Goal: Task Accomplishment & Management: Complete application form

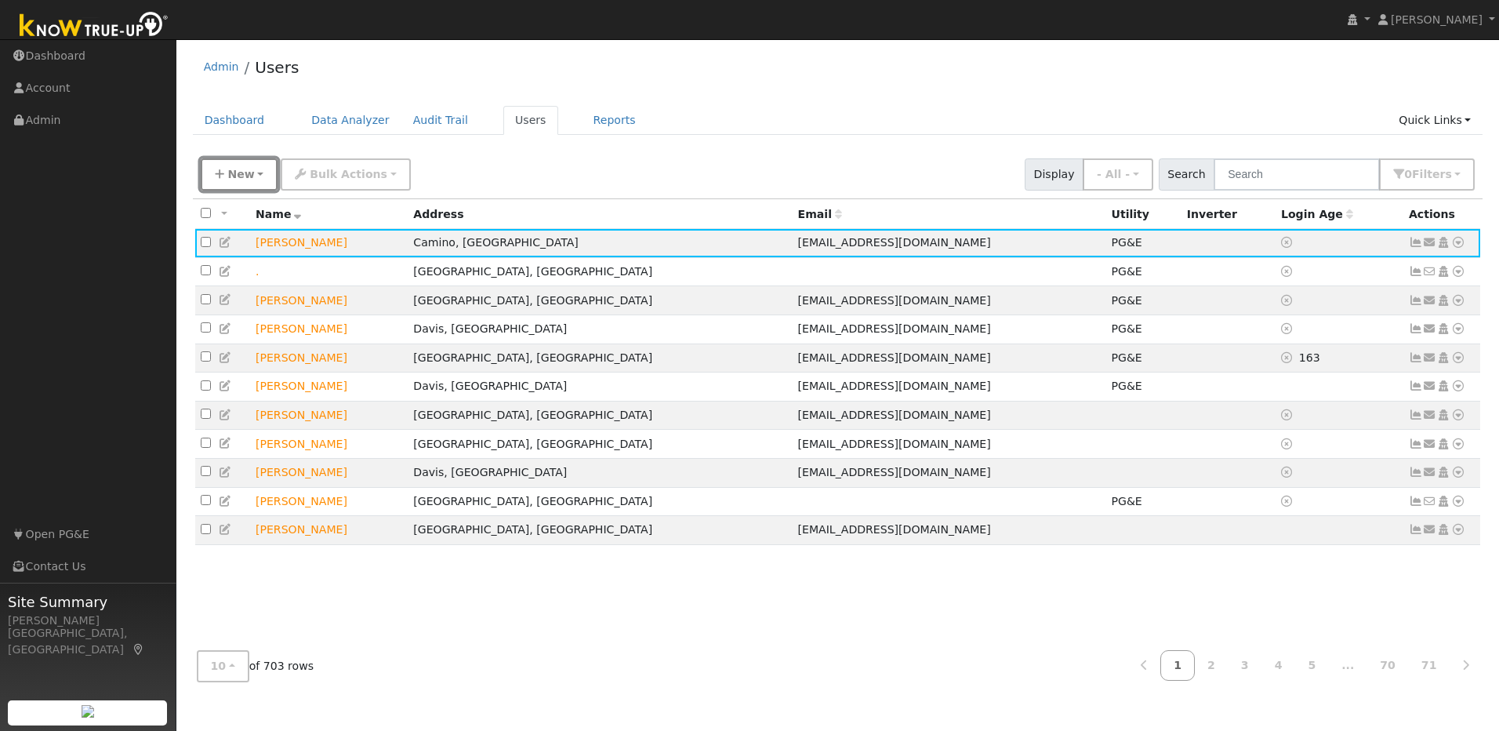
click at [252, 173] on button "New" at bounding box center [240, 174] width 78 height 32
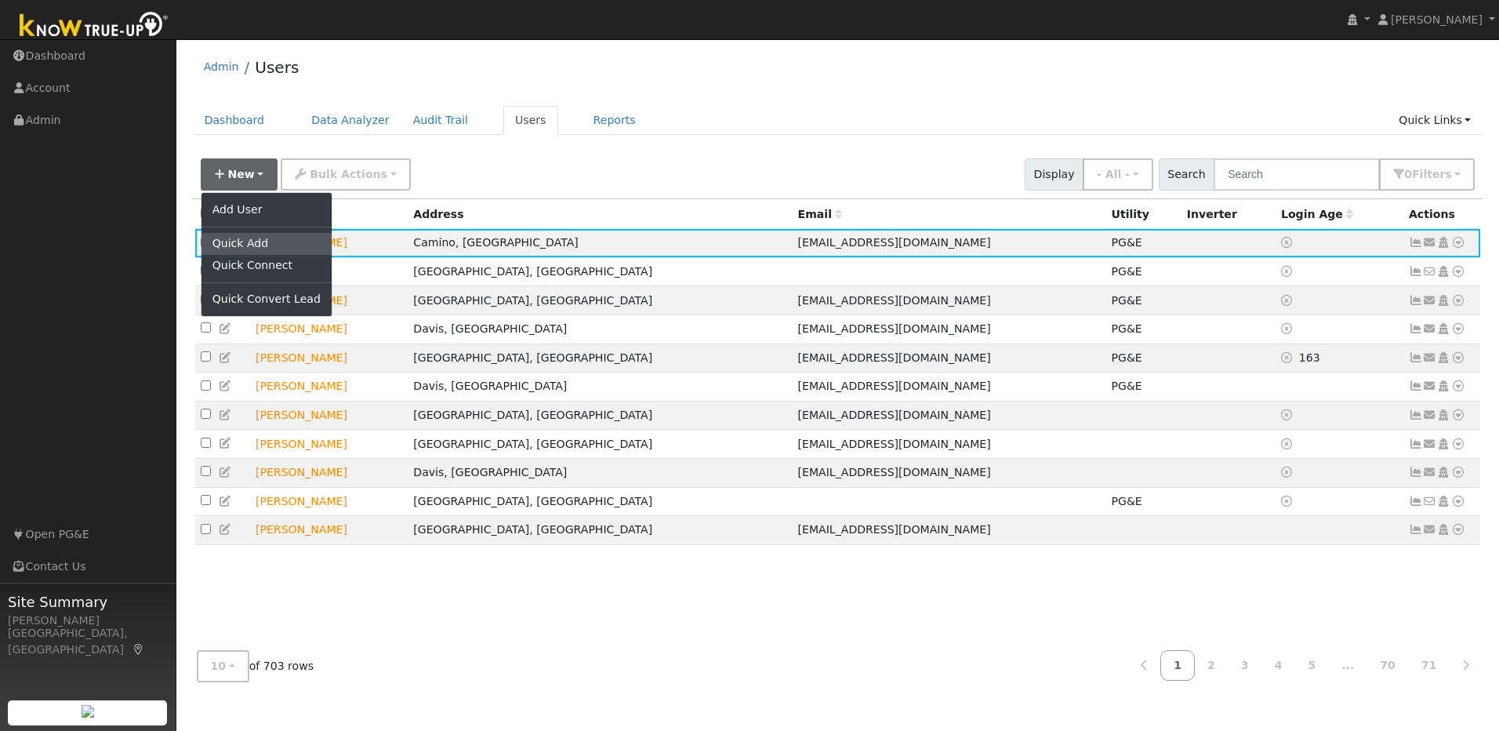
click at [272, 245] on link "Quick Add" at bounding box center [266, 244] width 130 height 22
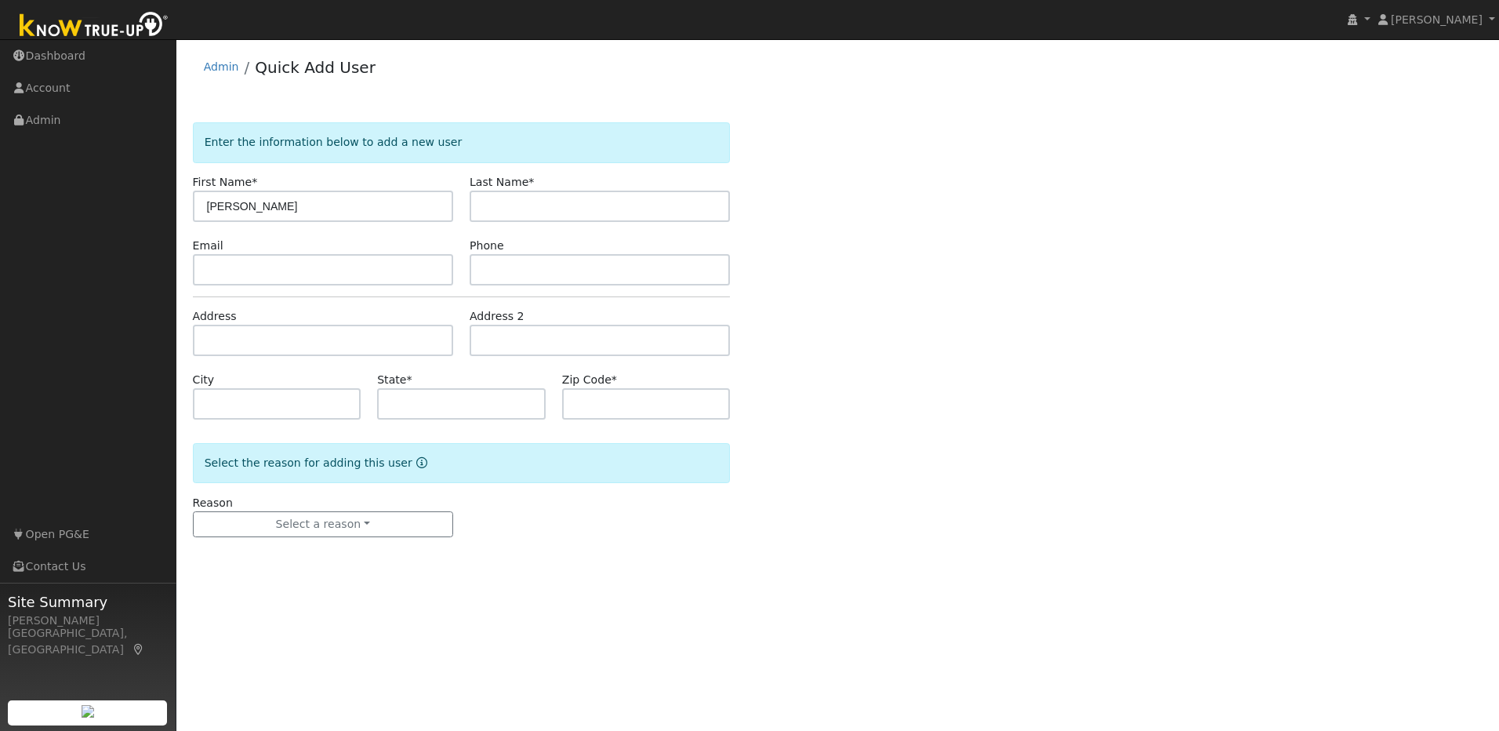
type input "[PERSON_NAME]"
click at [650, 205] on input "text" at bounding box center [600, 206] width 260 height 31
click at [586, 206] on input "text" at bounding box center [600, 206] width 260 height 31
type input "Duyanovich"
click at [385, 278] on input "text" at bounding box center [323, 269] width 260 height 31
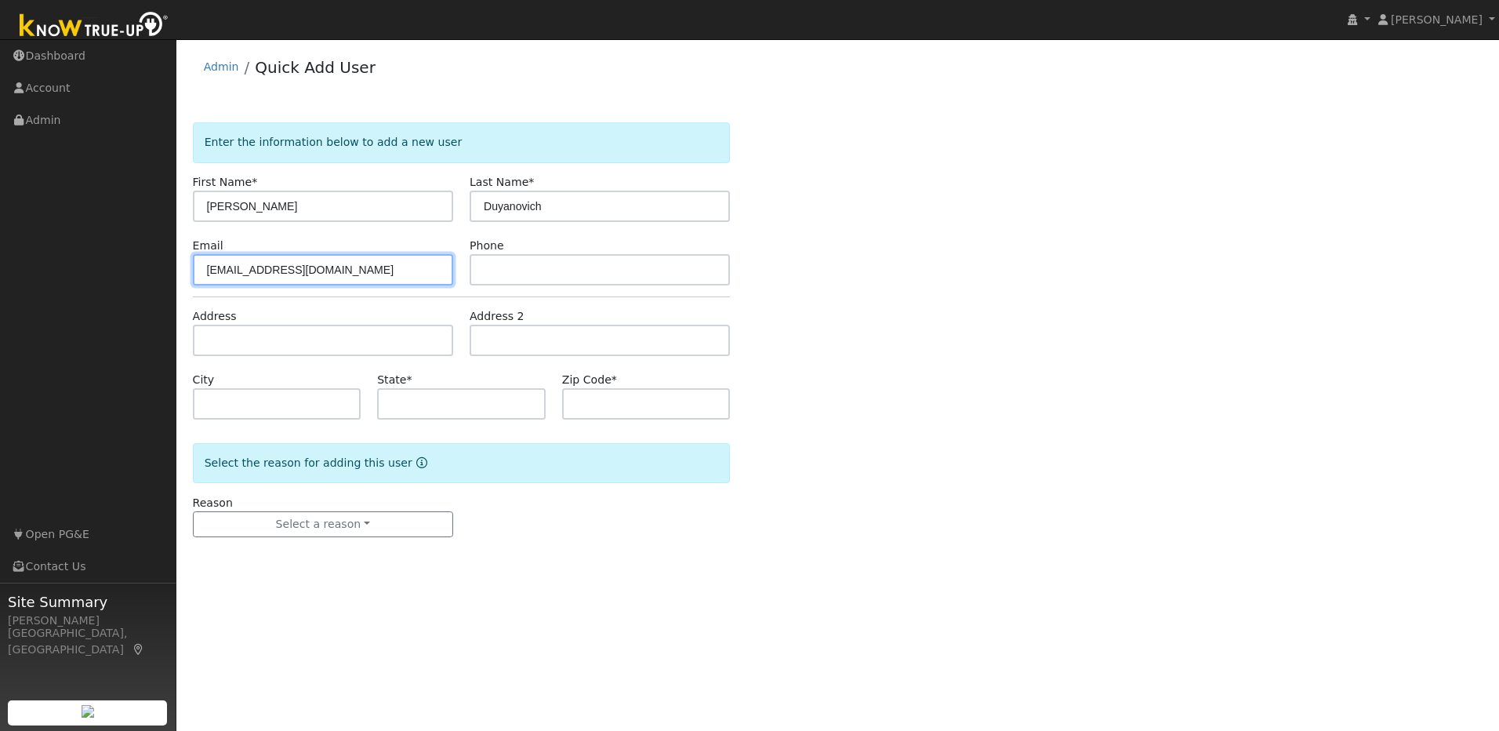
type input "[EMAIL_ADDRESS][DOMAIN_NAME]"
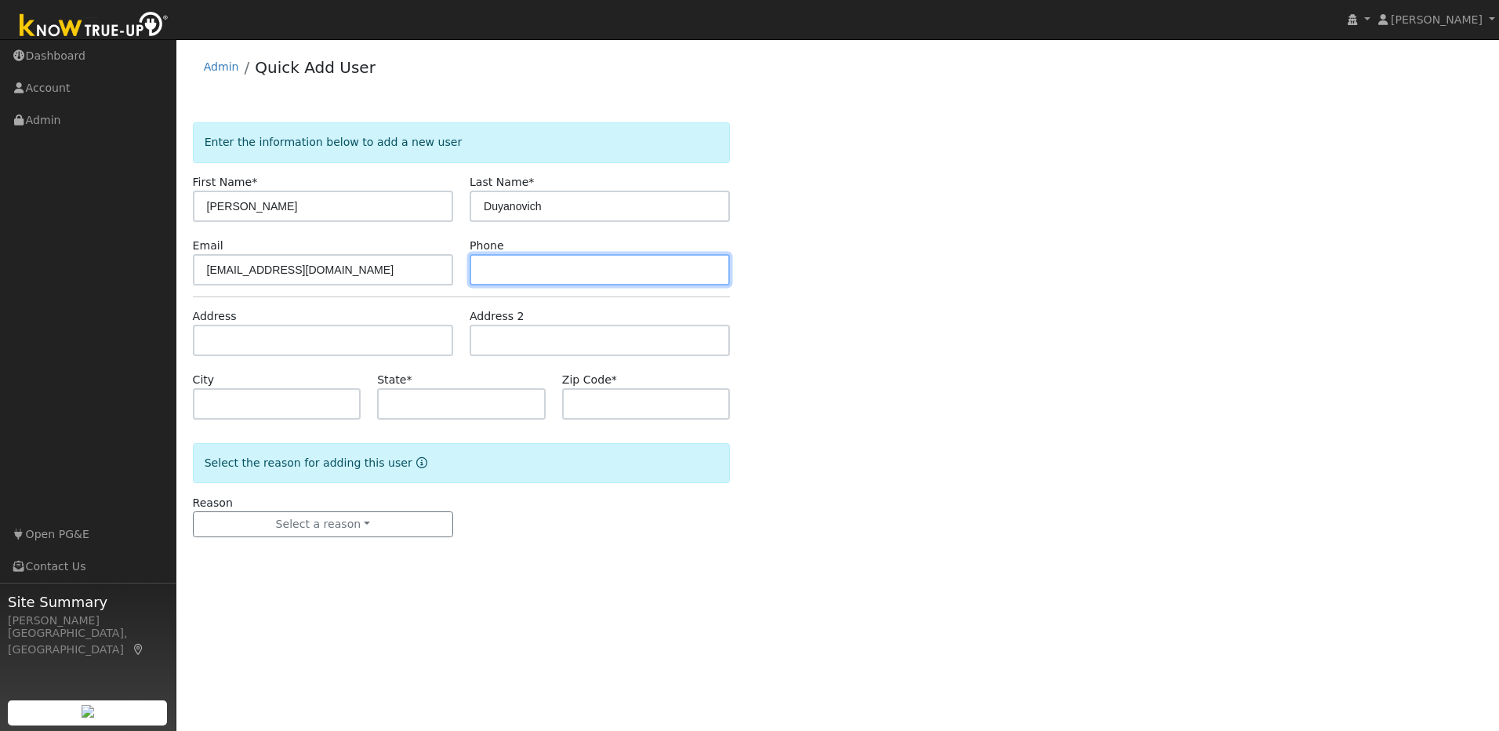
click at [579, 262] on input "text" at bounding box center [600, 269] width 260 height 31
type input "[PHONE_NUMBER]"
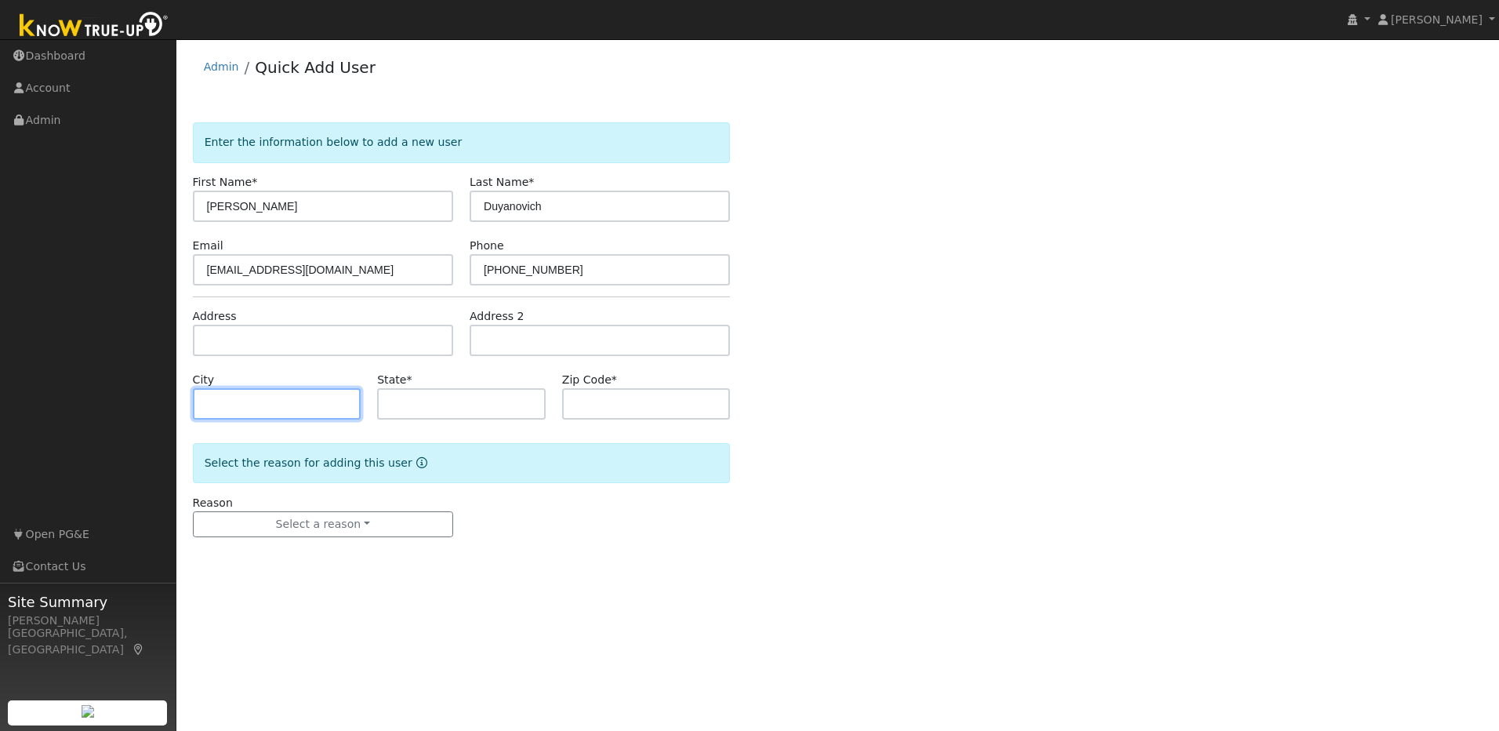
click at [344, 402] on input "text" at bounding box center [277, 403] width 169 height 31
click at [520, 526] on div "Reason Select a reason New lead New customer adding solar New customer has solar" at bounding box center [461, 516] width 554 height 43
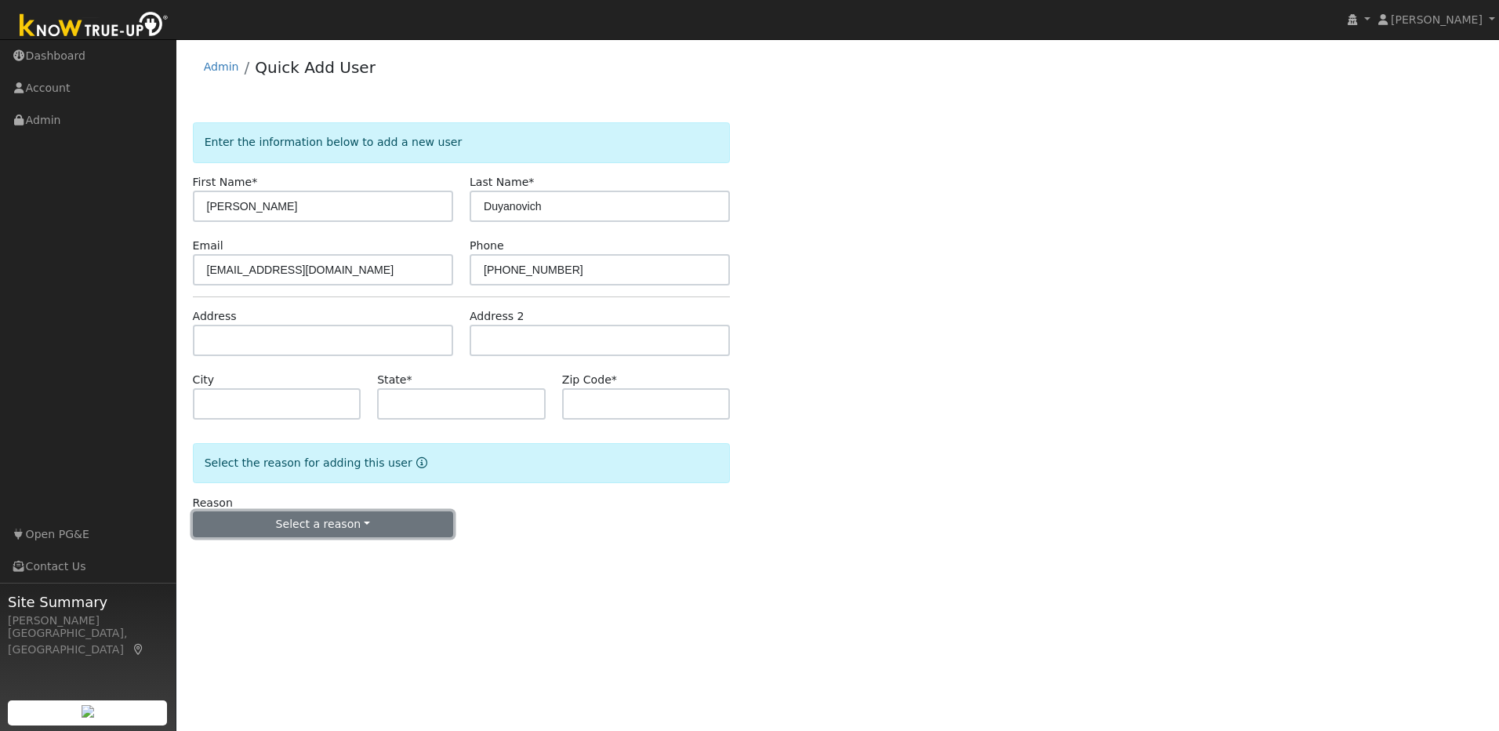
click at [425, 530] on button "Select a reason" at bounding box center [323, 524] width 260 height 27
click at [297, 547] on link "New lead" at bounding box center [280, 557] width 173 height 22
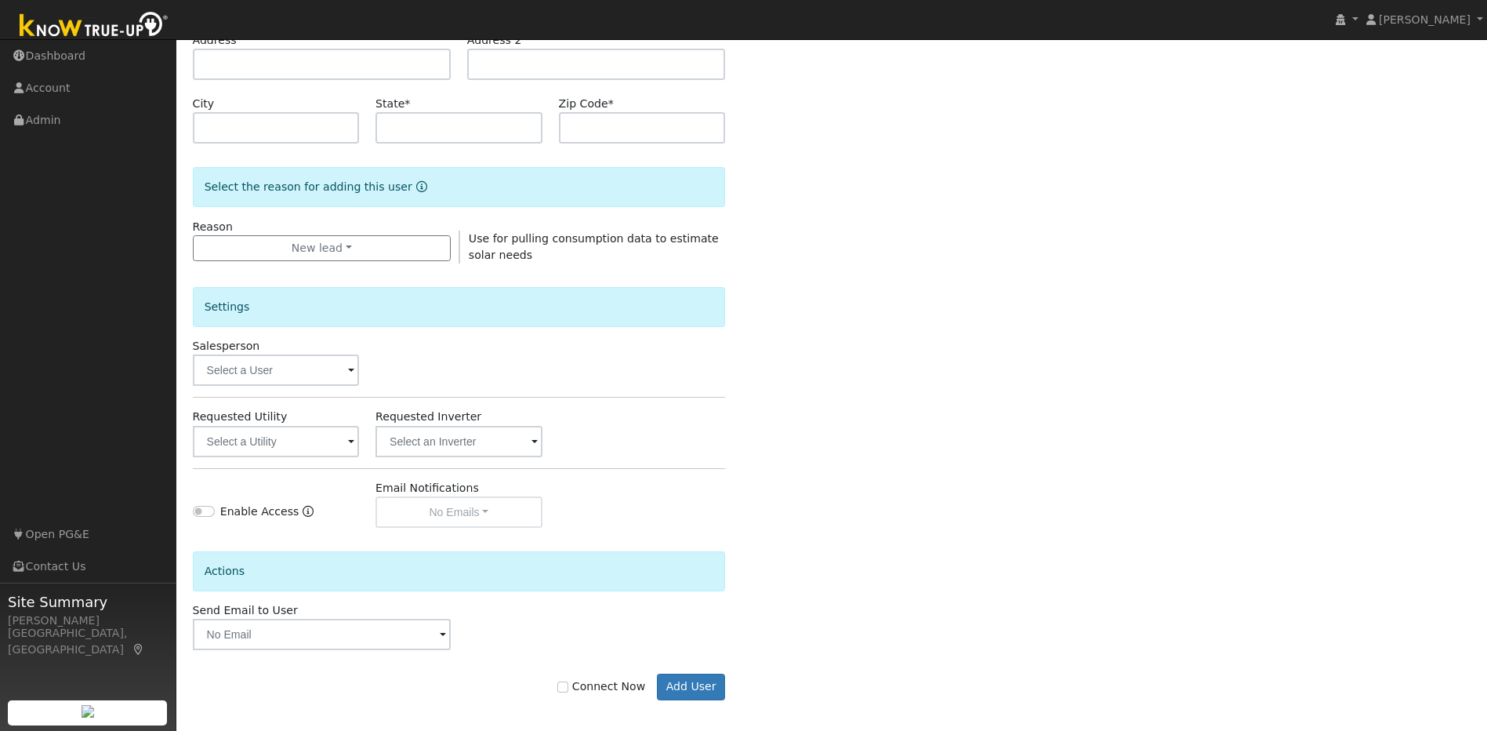
scroll to position [285, 0]
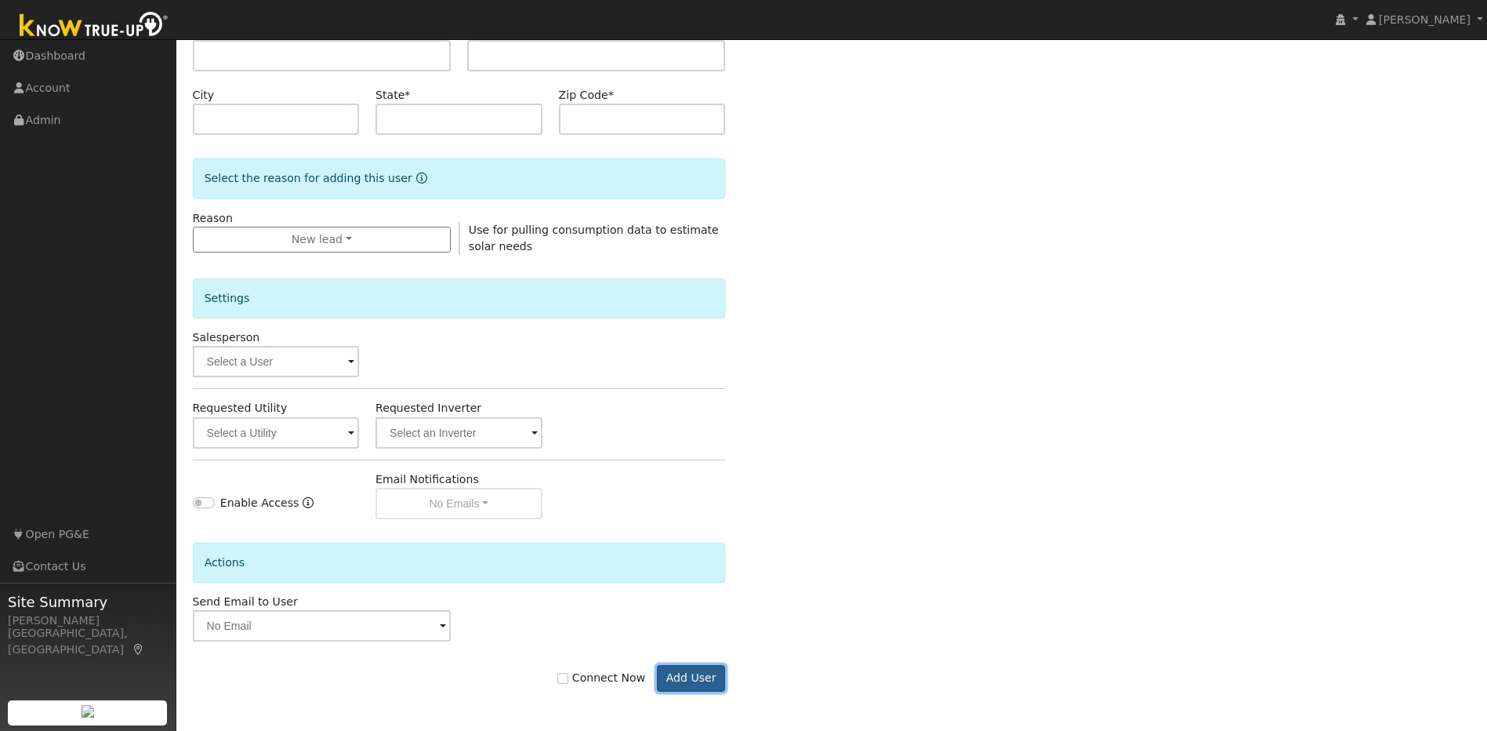
click at [682, 677] on button "Add User" at bounding box center [691, 678] width 68 height 27
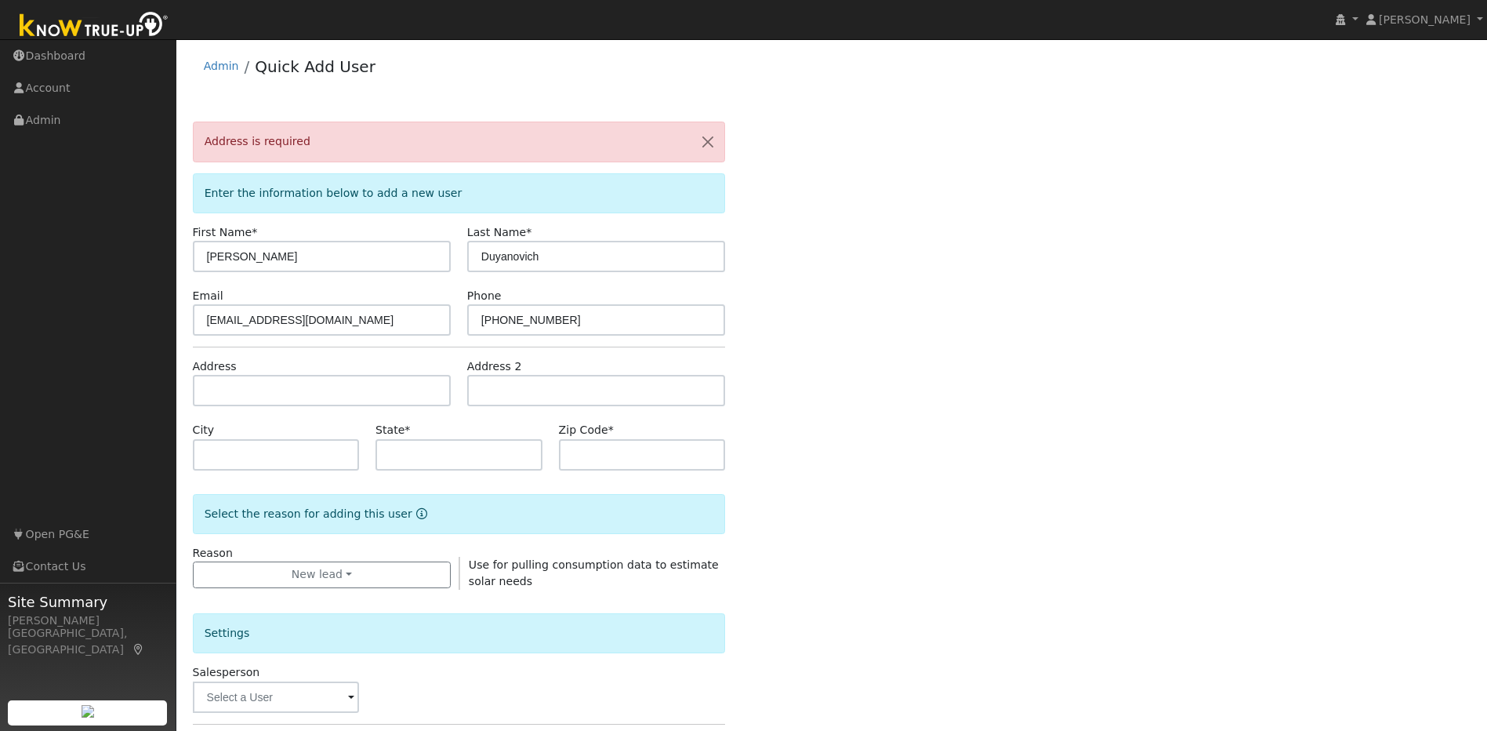
scroll to position [0, 0]
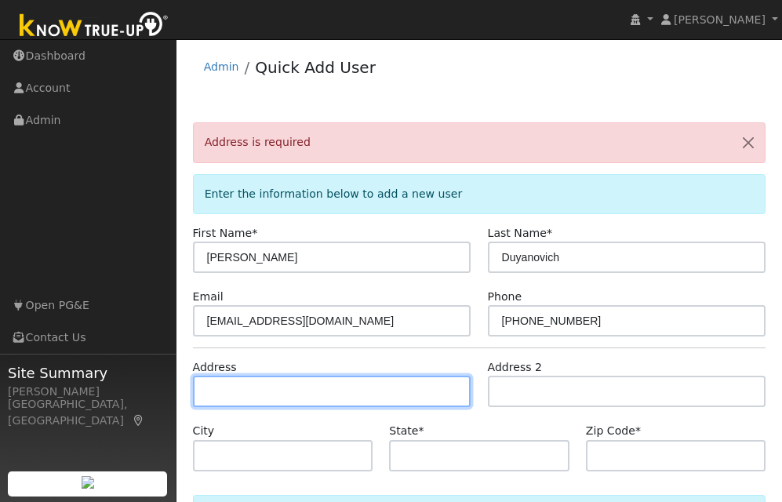
click at [328, 388] on input "text" at bounding box center [332, 391] width 278 height 31
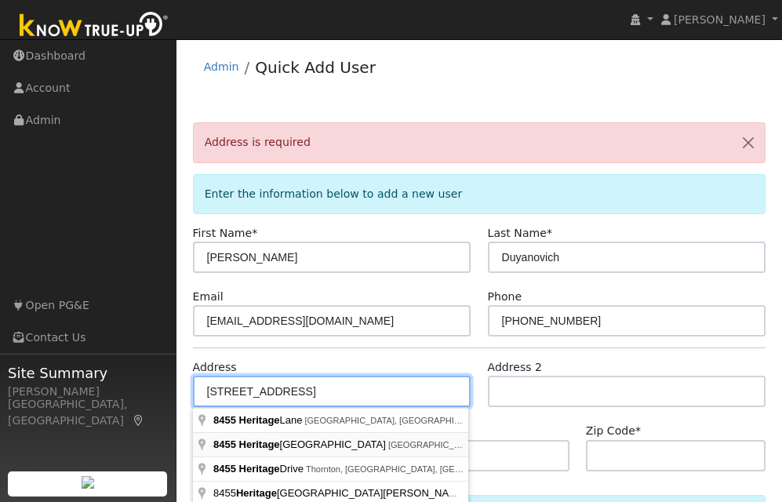
type input "8455 Heritage Hill Drive"
type input "Elk Grove"
type input "CA"
type input "95624"
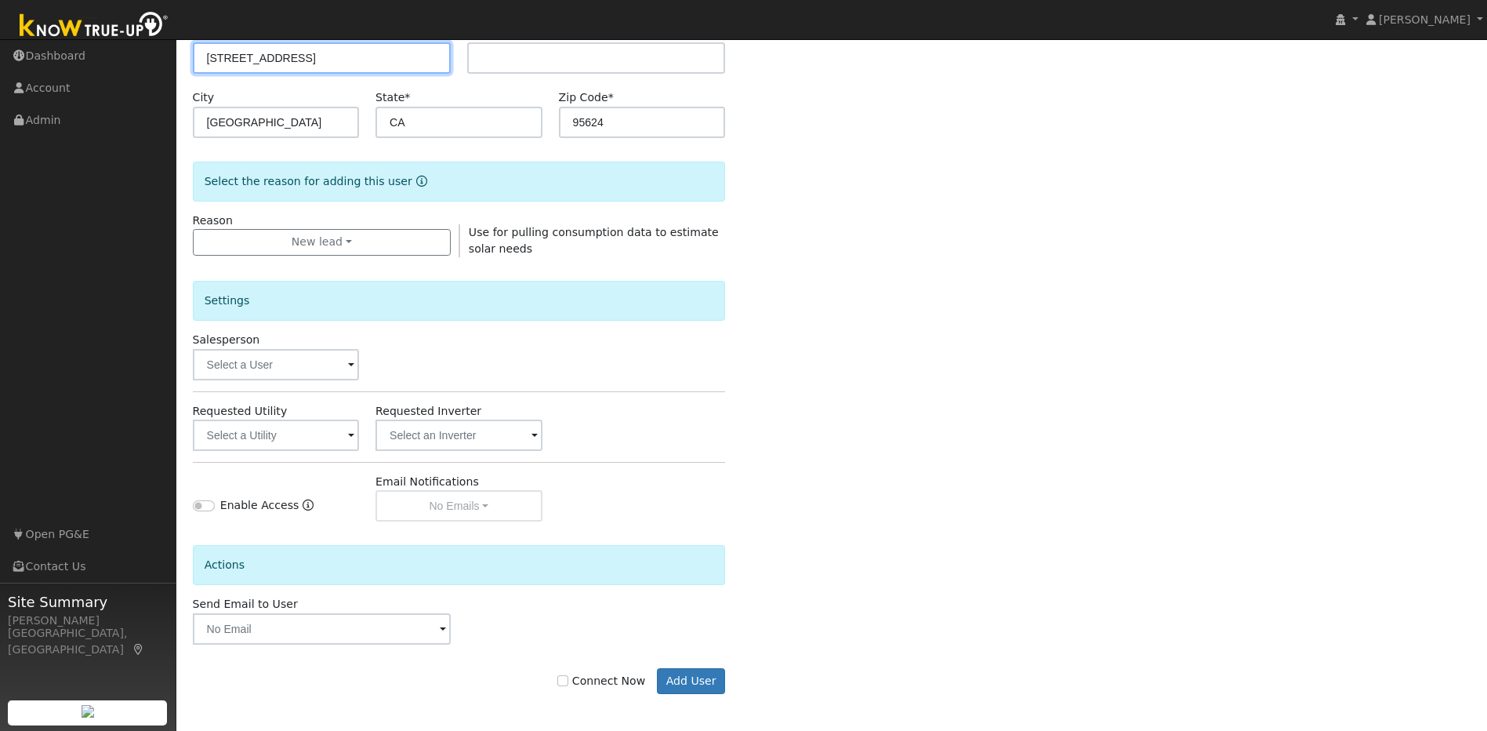
scroll to position [336, 0]
click at [692, 677] on button "Add User" at bounding box center [691, 679] width 68 height 27
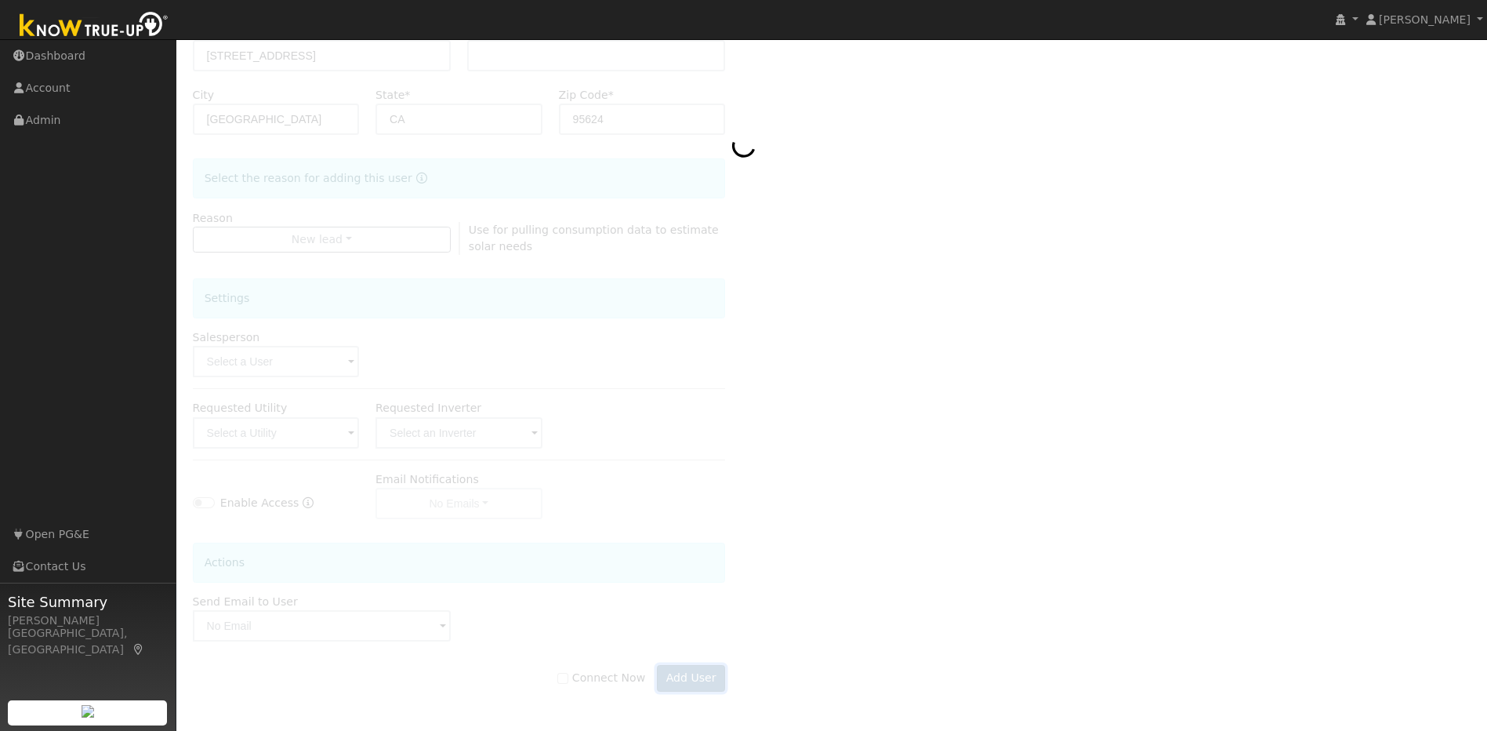
scroll to position [285, 0]
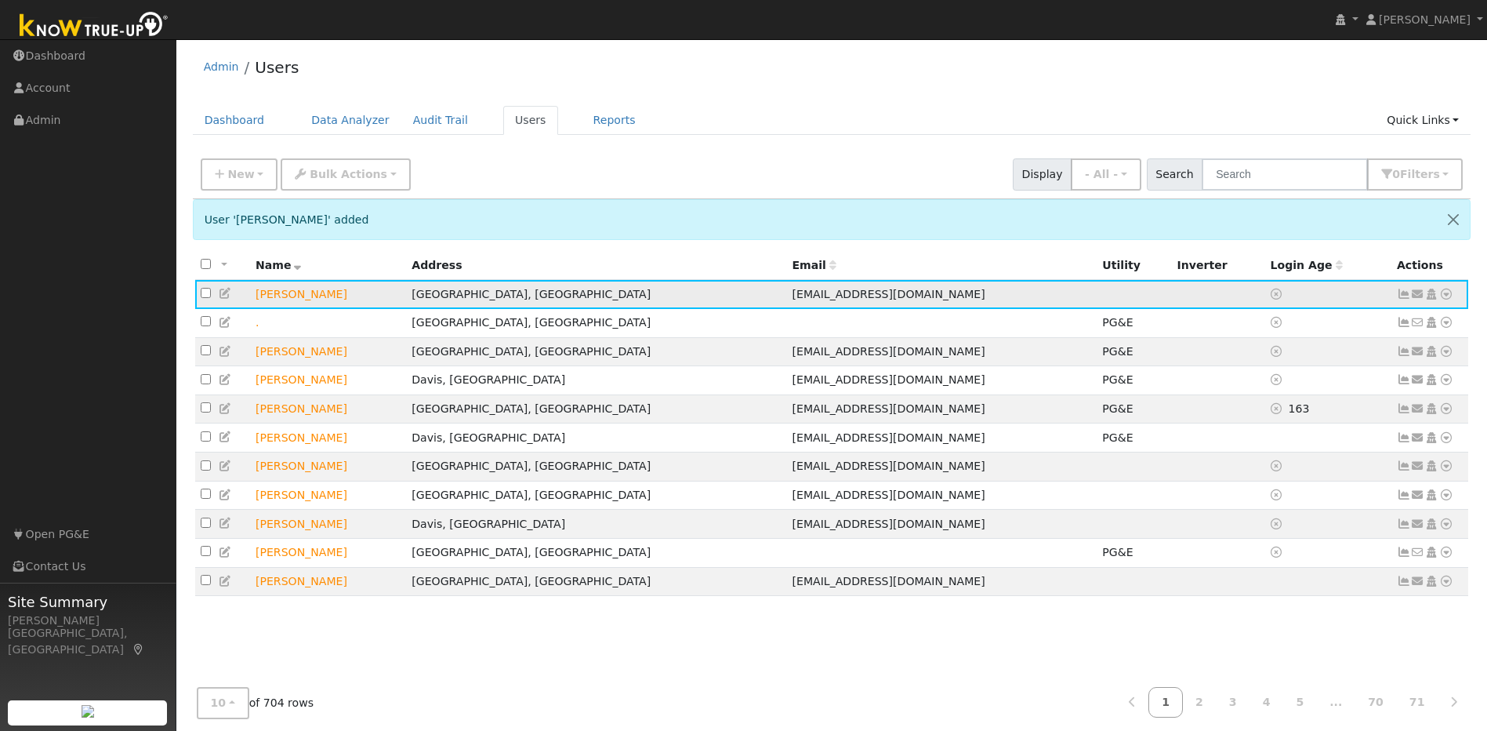
click at [1446, 299] on icon at bounding box center [1446, 294] width 14 height 11
click at [1318, 382] on link "Import From CSV" at bounding box center [1280, 379] width 115 height 22
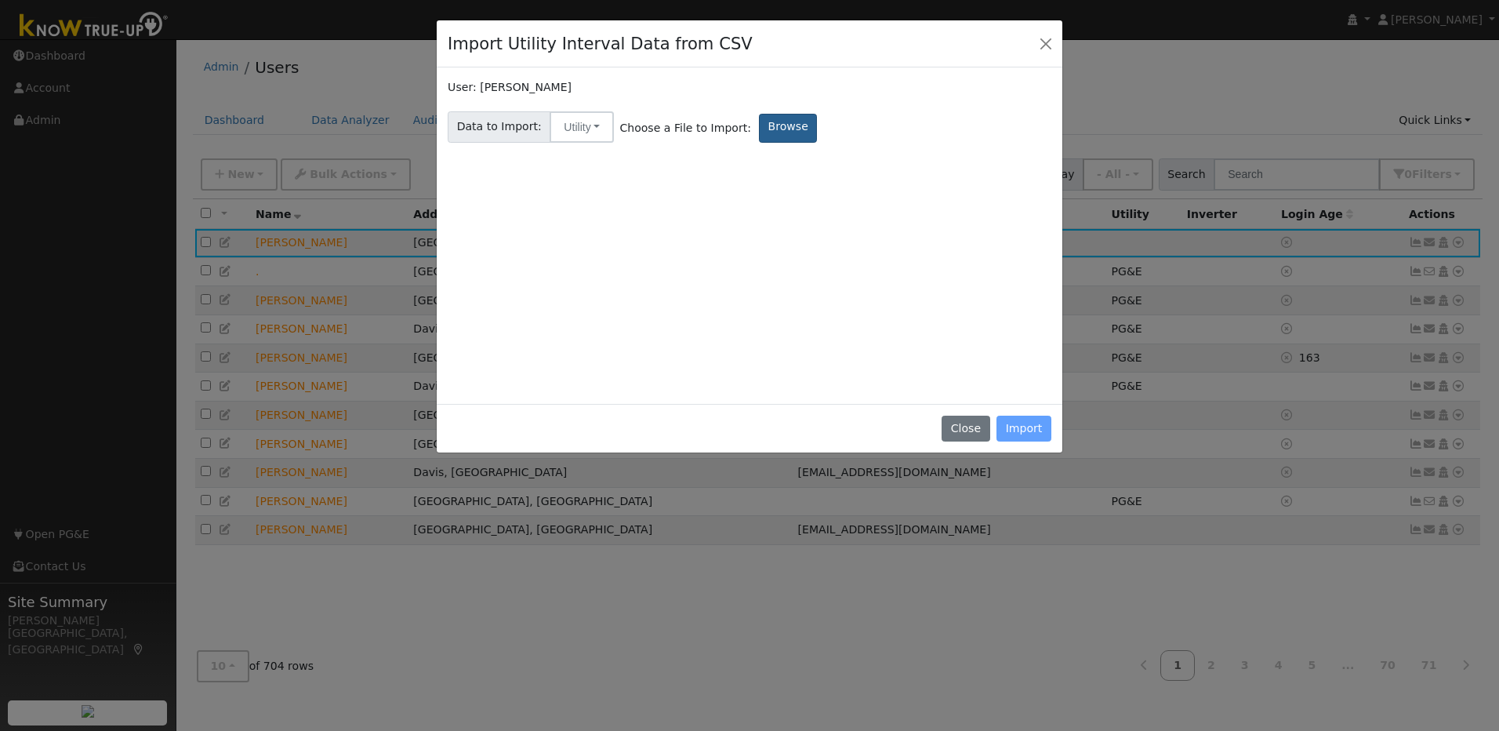
click at [764, 129] on label "Browse" at bounding box center [788, 128] width 58 height 29
click at [0, 0] on input "Browse" at bounding box center [0, 0] width 0 height 0
click at [769, 134] on label "Browse" at bounding box center [788, 128] width 58 height 29
click at [0, 0] on input "Browse" at bounding box center [0, 0] width 0 height 0
click at [759, 135] on label "Browse" at bounding box center [788, 128] width 58 height 29
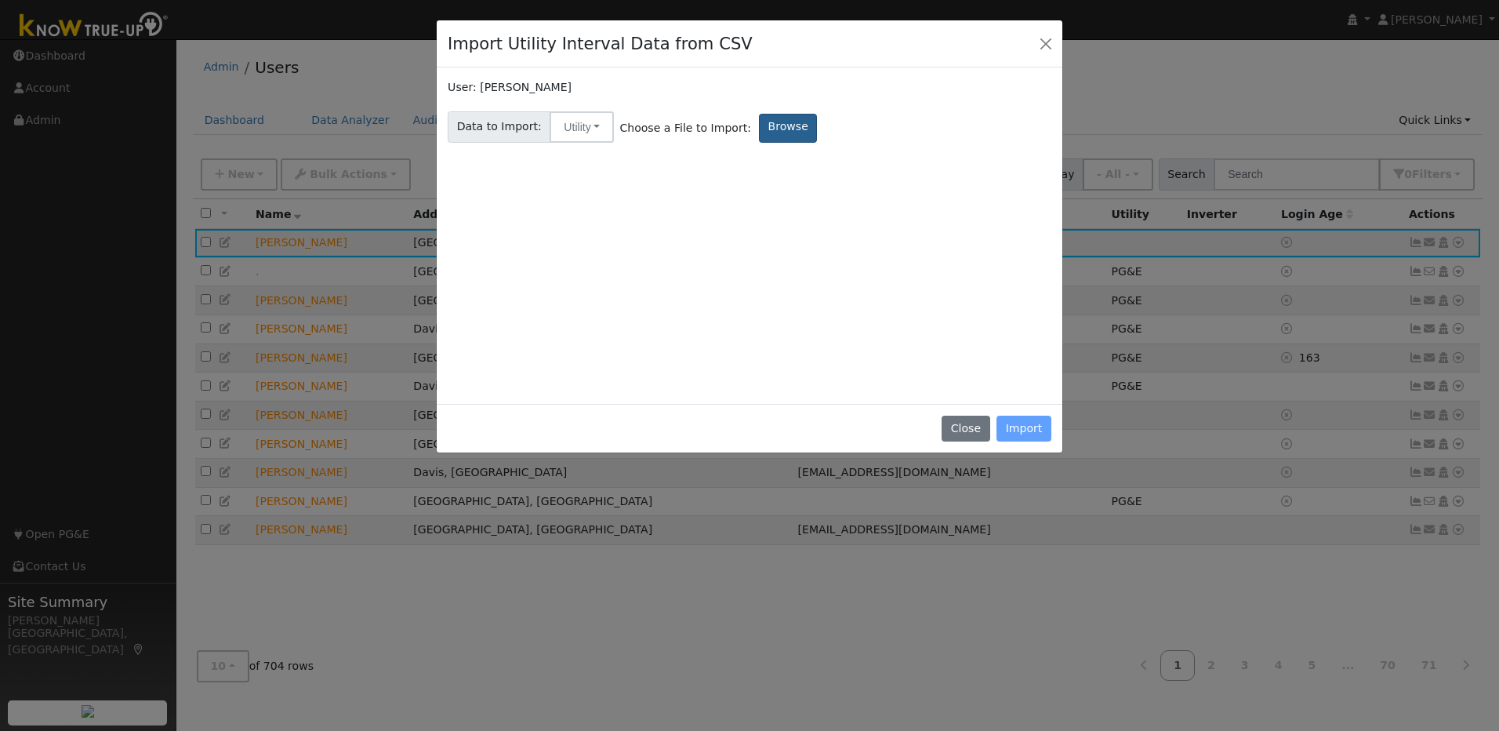
click at [0, 0] on input "Browse" at bounding box center [0, 0] width 0 height 0
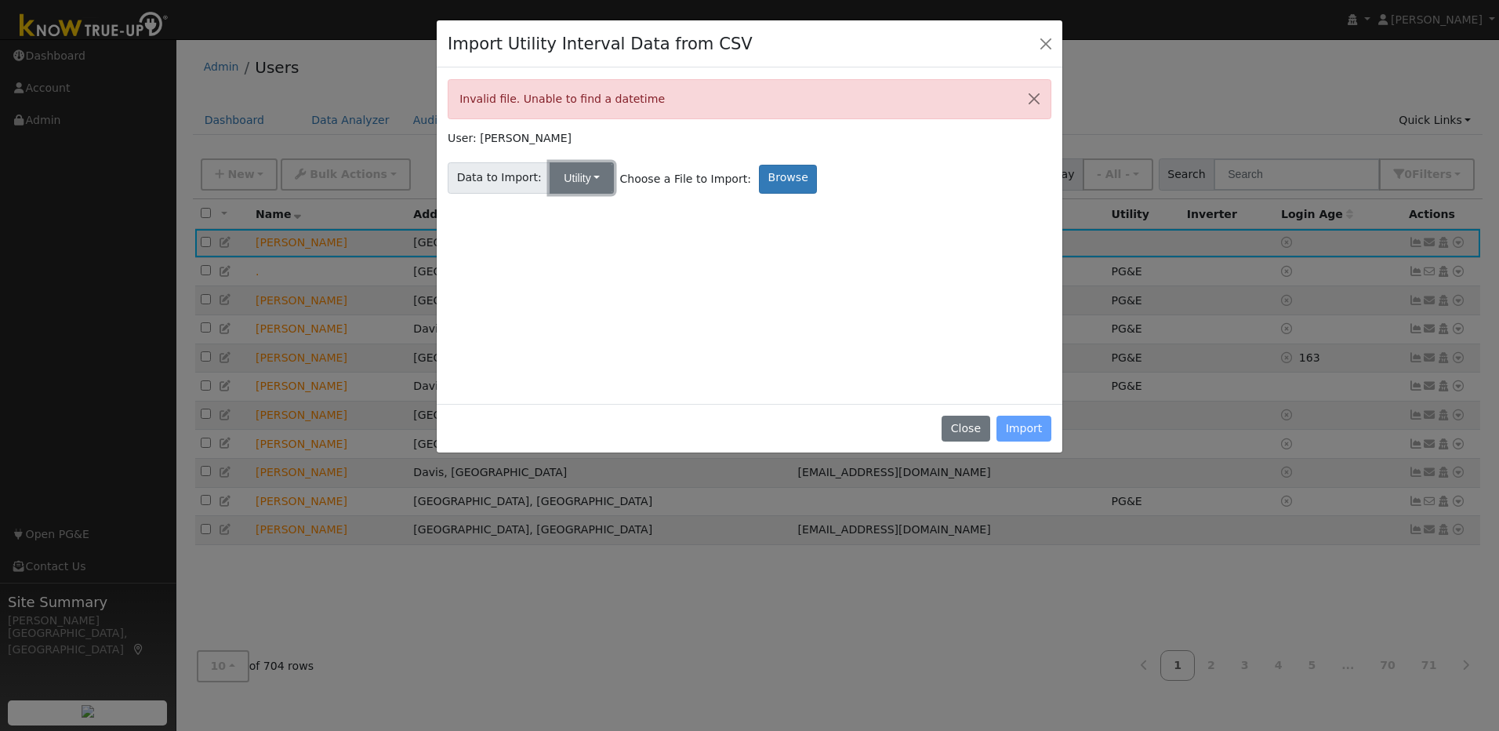
click at [567, 183] on button "Utility" at bounding box center [582, 177] width 64 height 31
click at [579, 209] on link "Utility" at bounding box center [594, 212] width 109 height 22
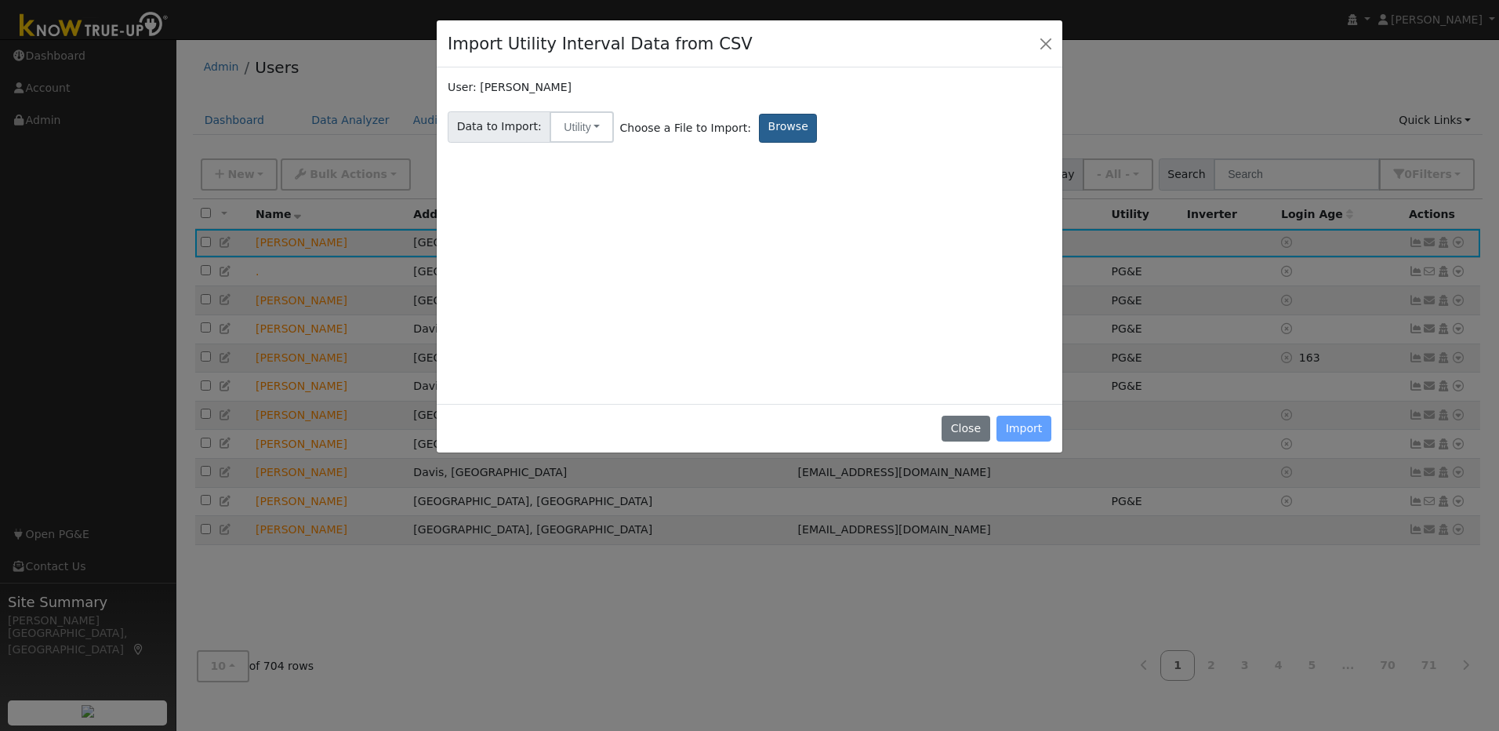
click at [771, 132] on label "Browse" at bounding box center [788, 128] width 58 height 29
click at [0, 0] on input "Browse" at bounding box center [0, 0] width 0 height 0
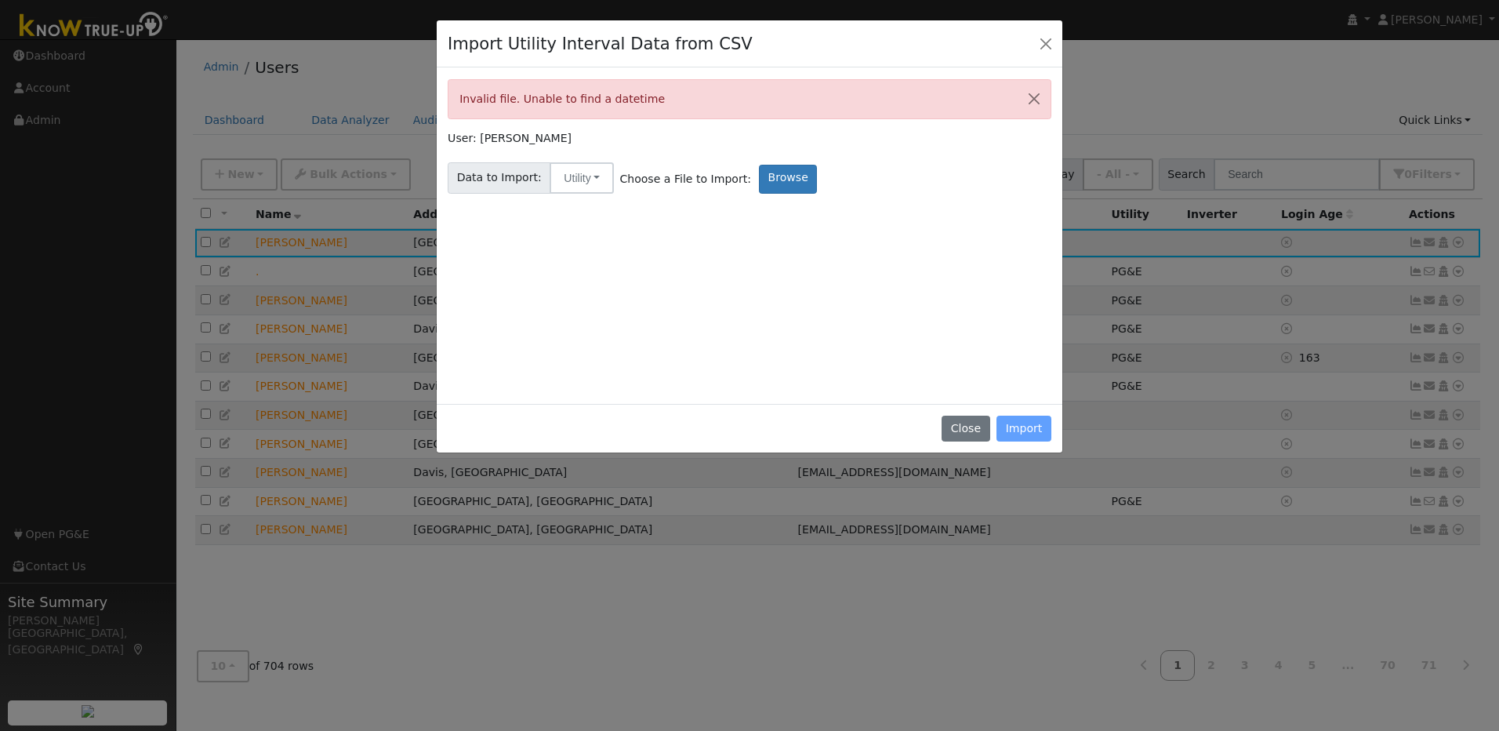
click at [1028, 432] on div "Close Import" at bounding box center [750, 428] width 626 height 49
click at [1040, 99] on button "Close" at bounding box center [1034, 99] width 33 height 38
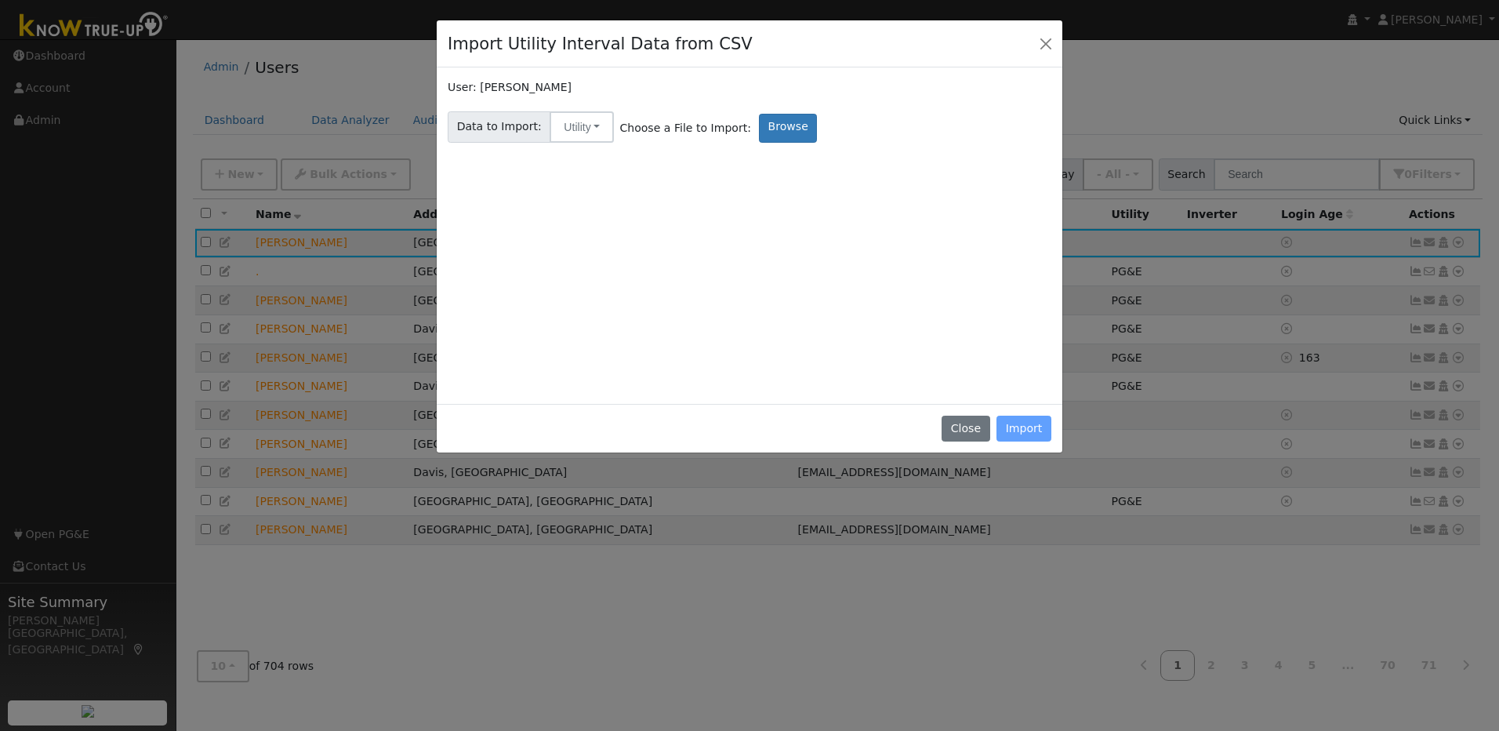
click at [1040, 436] on div "Close Import" at bounding box center [750, 428] width 626 height 49
click at [766, 135] on label "Browse" at bounding box center [788, 128] width 58 height 29
click at [0, 0] on input "Browse" at bounding box center [0, 0] width 0 height 0
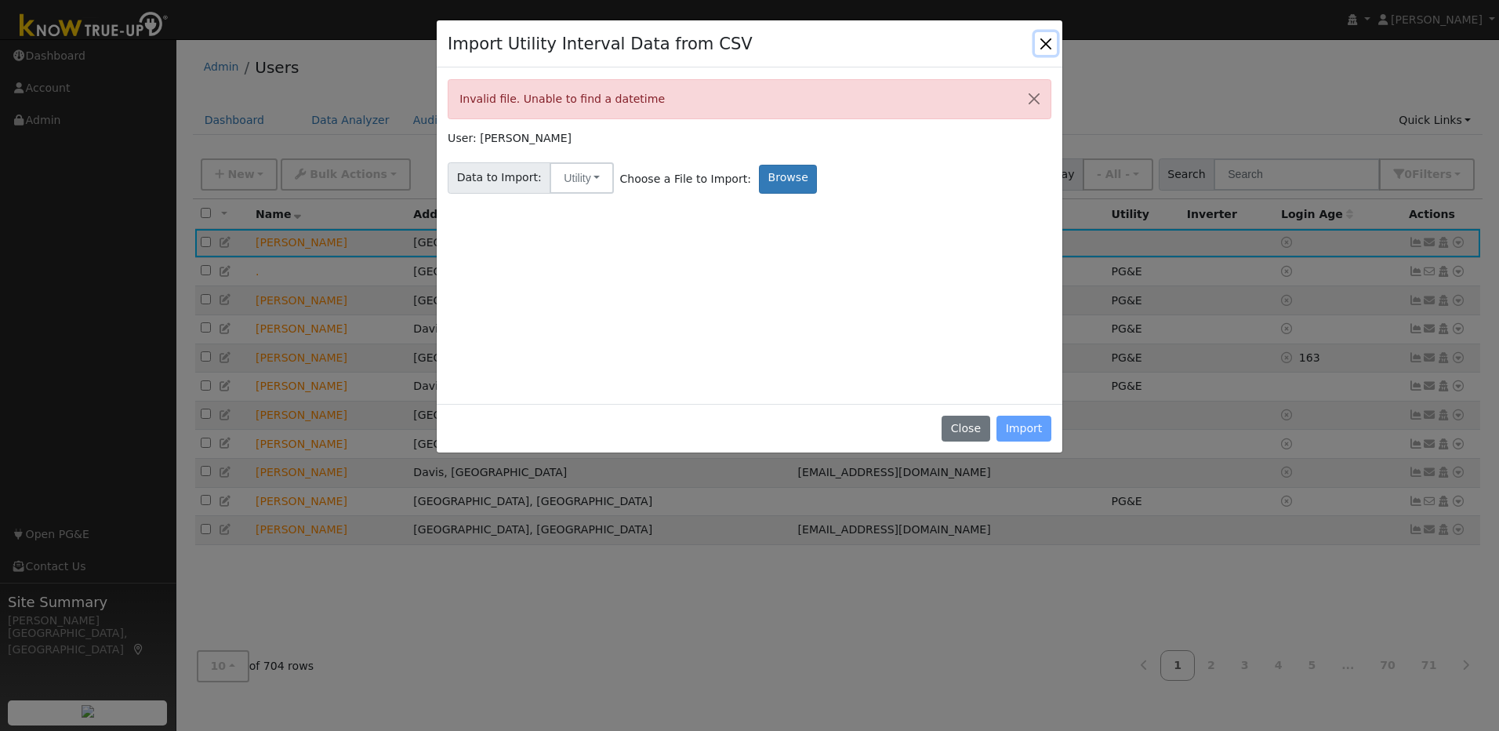
click at [1042, 44] on button "Close" at bounding box center [1046, 43] width 22 height 22
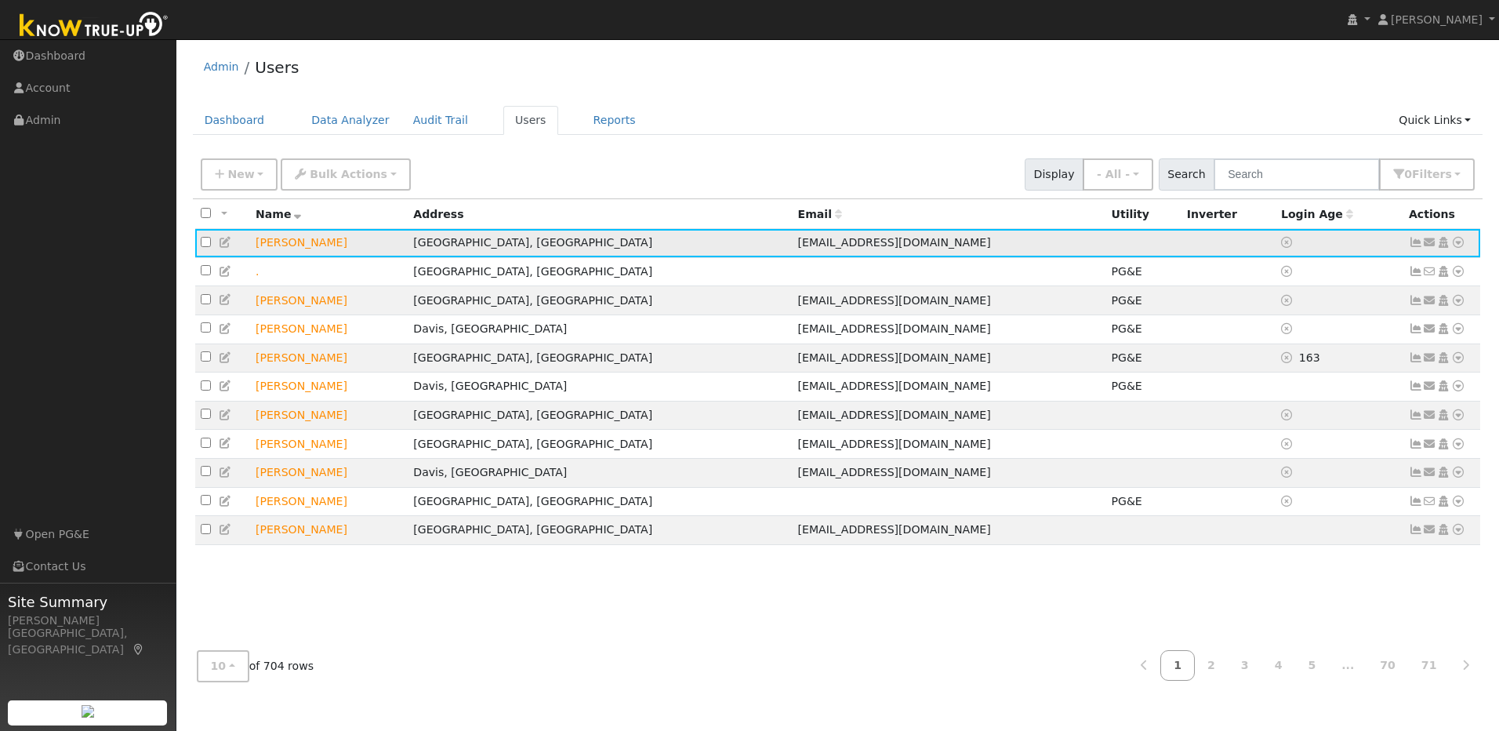
click at [1460, 246] on icon at bounding box center [1458, 242] width 14 height 11
click at [1279, 323] on link "Import From CSV" at bounding box center [1292, 328] width 115 height 22
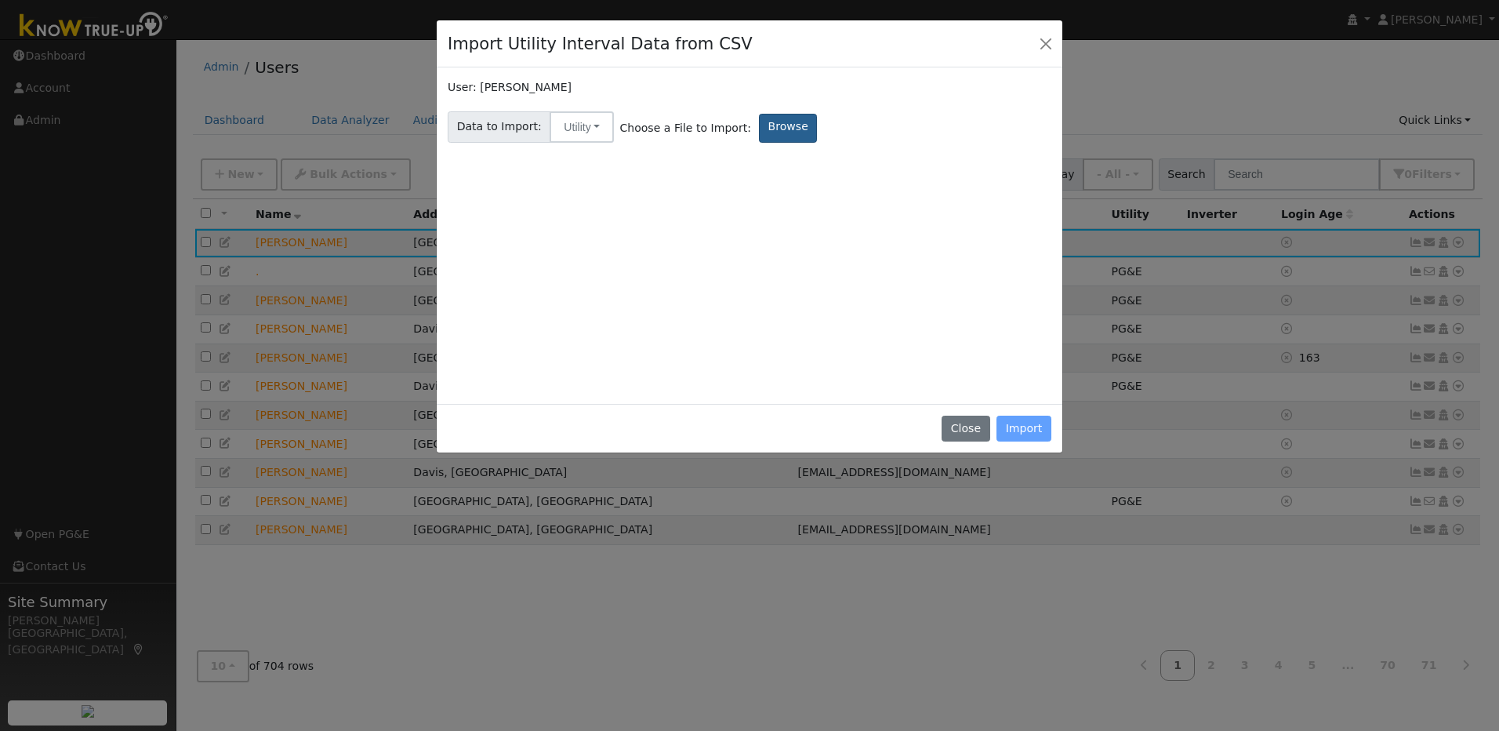
click at [766, 130] on label "Browse" at bounding box center [788, 128] width 58 height 29
click at [0, 0] on input "Browse" at bounding box center [0, 0] width 0 height 0
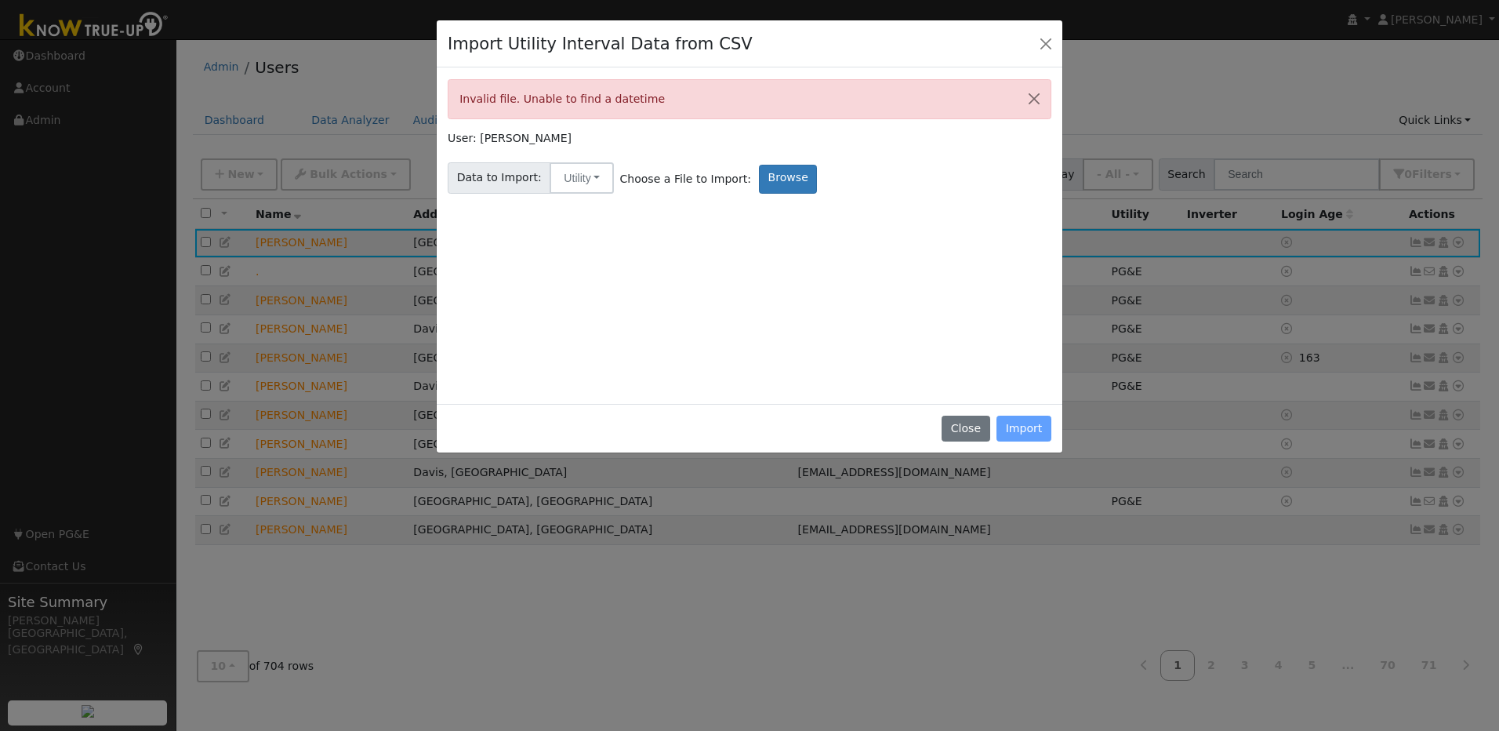
click at [804, 103] on div "Invalid file. Unable to find a datetime" at bounding box center [750, 99] width 604 height 40
click at [1048, 46] on button "Close" at bounding box center [1046, 43] width 22 height 22
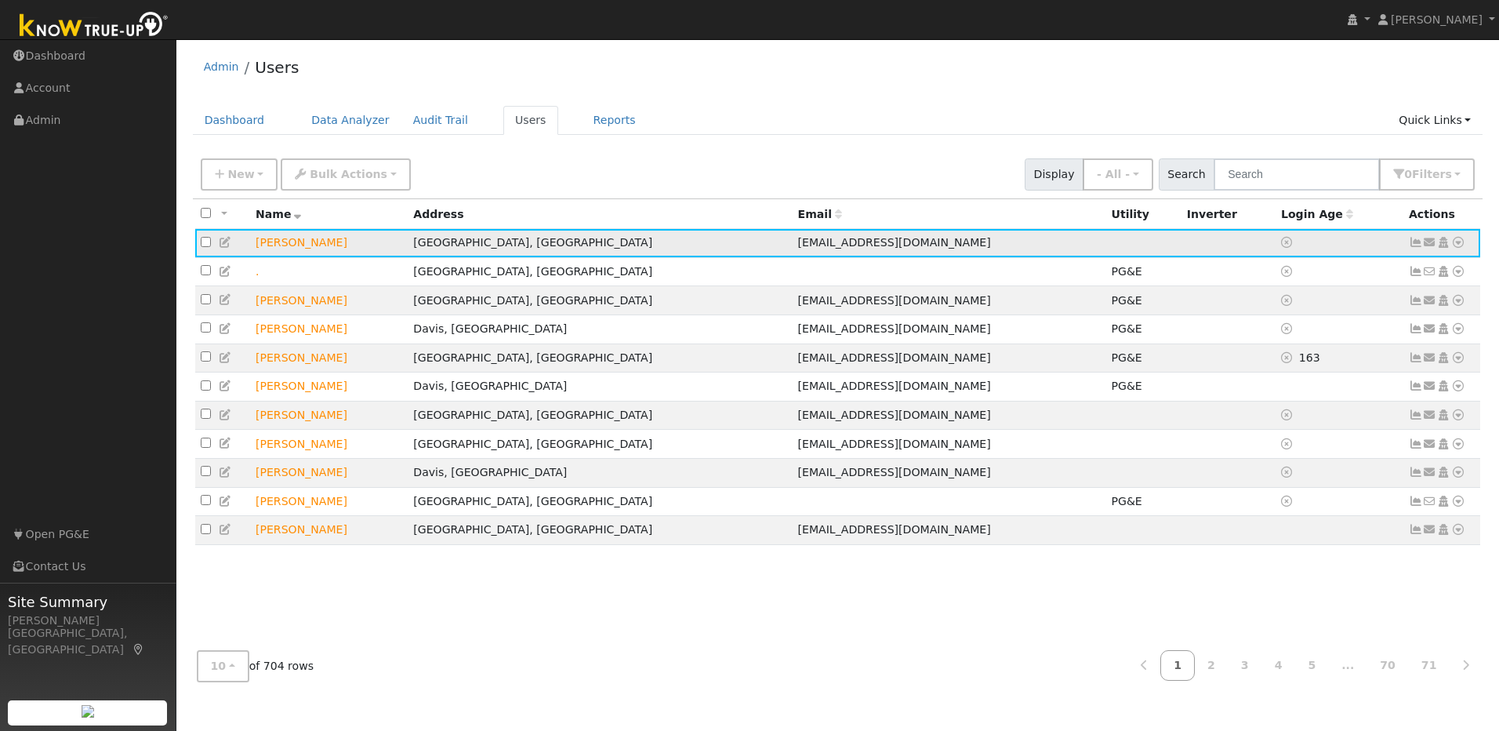
click at [1415, 244] on icon at bounding box center [1416, 242] width 14 height 11
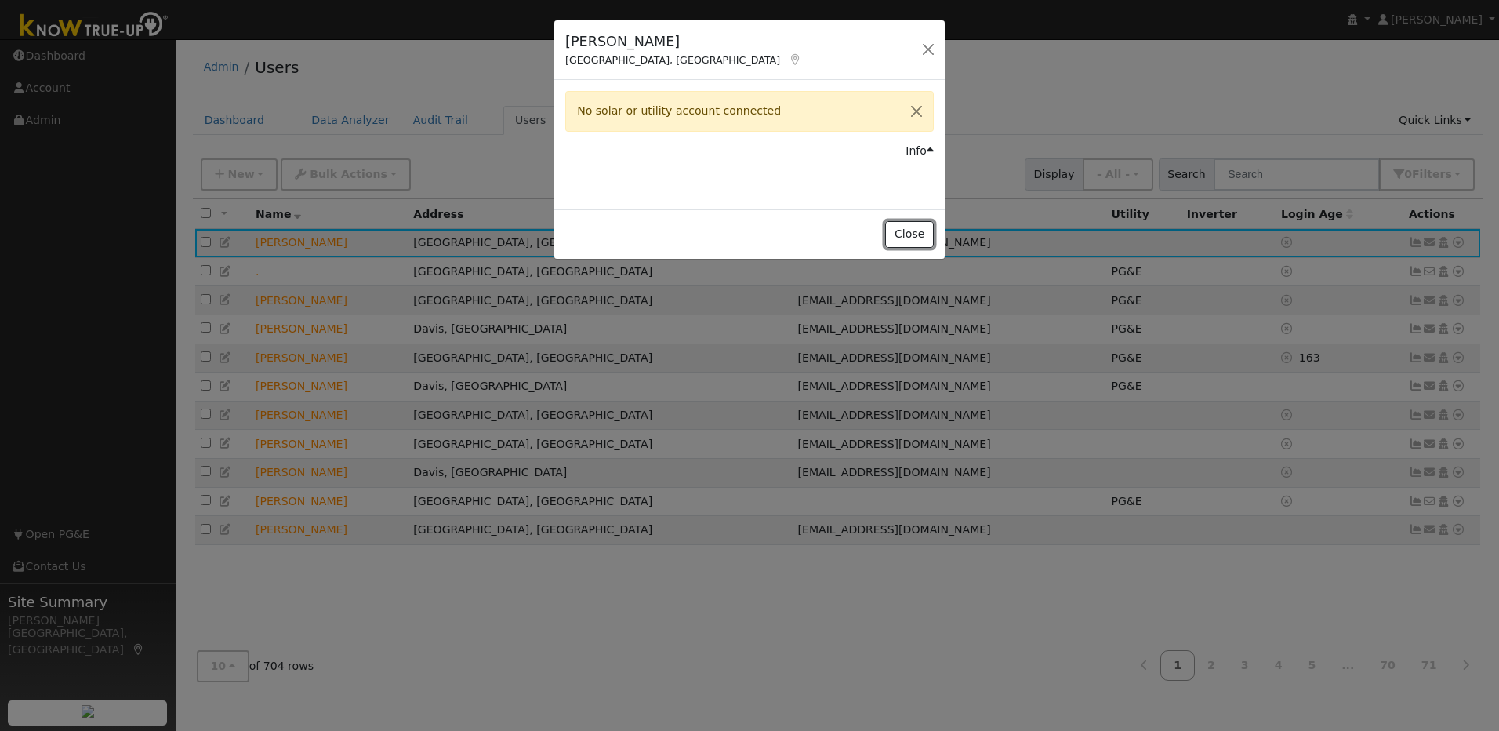
click at [926, 229] on button "Close" at bounding box center [909, 234] width 48 height 27
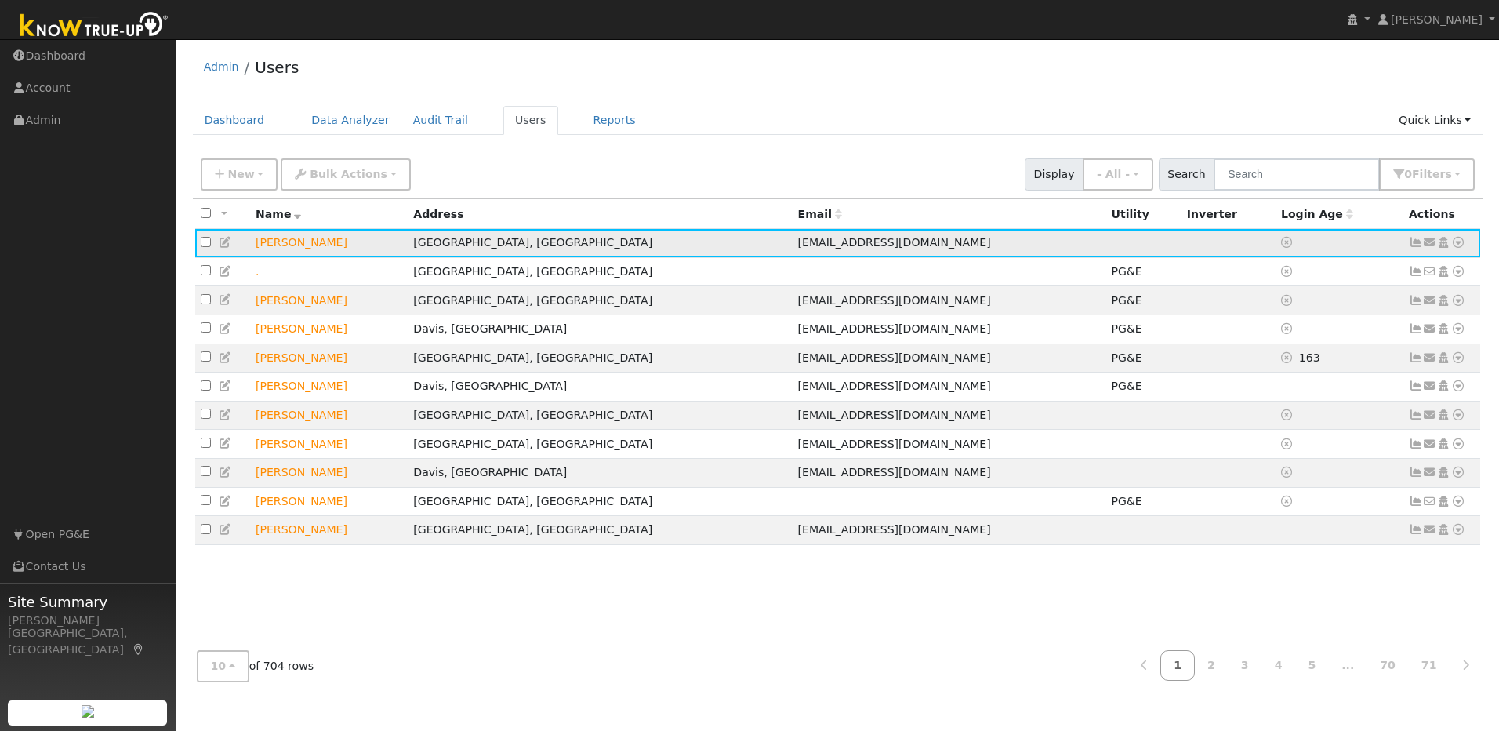
click at [1457, 247] on icon at bounding box center [1458, 242] width 14 height 11
click at [1332, 329] on link "Import From CSV" at bounding box center [1292, 328] width 115 height 22
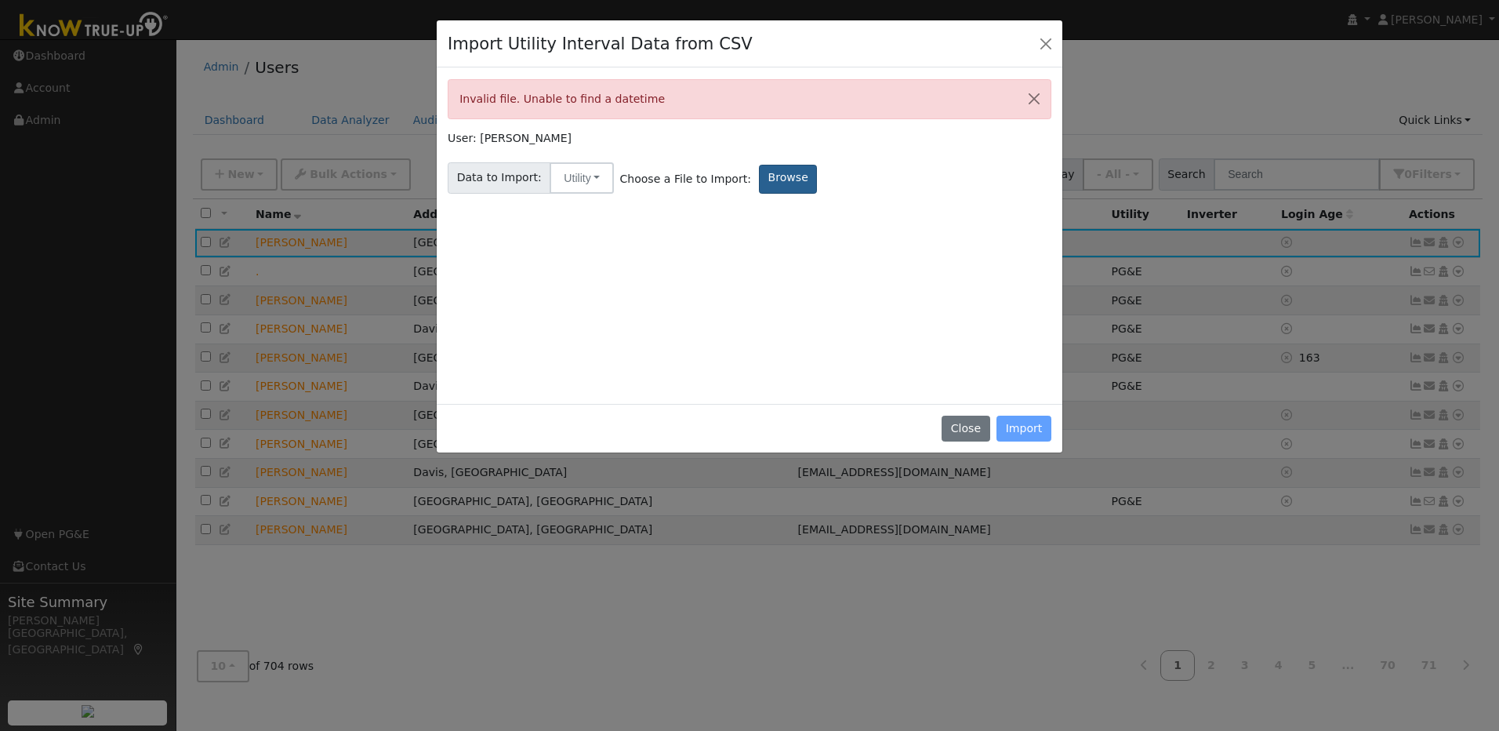
click at [759, 182] on label "Browse" at bounding box center [788, 179] width 58 height 29
click at [0, 0] on input "Browse" at bounding box center [0, 0] width 0 height 0
click at [780, 187] on label "Browse" at bounding box center [788, 179] width 58 height 29
click at [0, 0] on input "Browse" at bounding box center [0, 0] width 0 height 0
click at [760, 185] on label "Browse" at bounding box center [788, 179] width 58 height 29
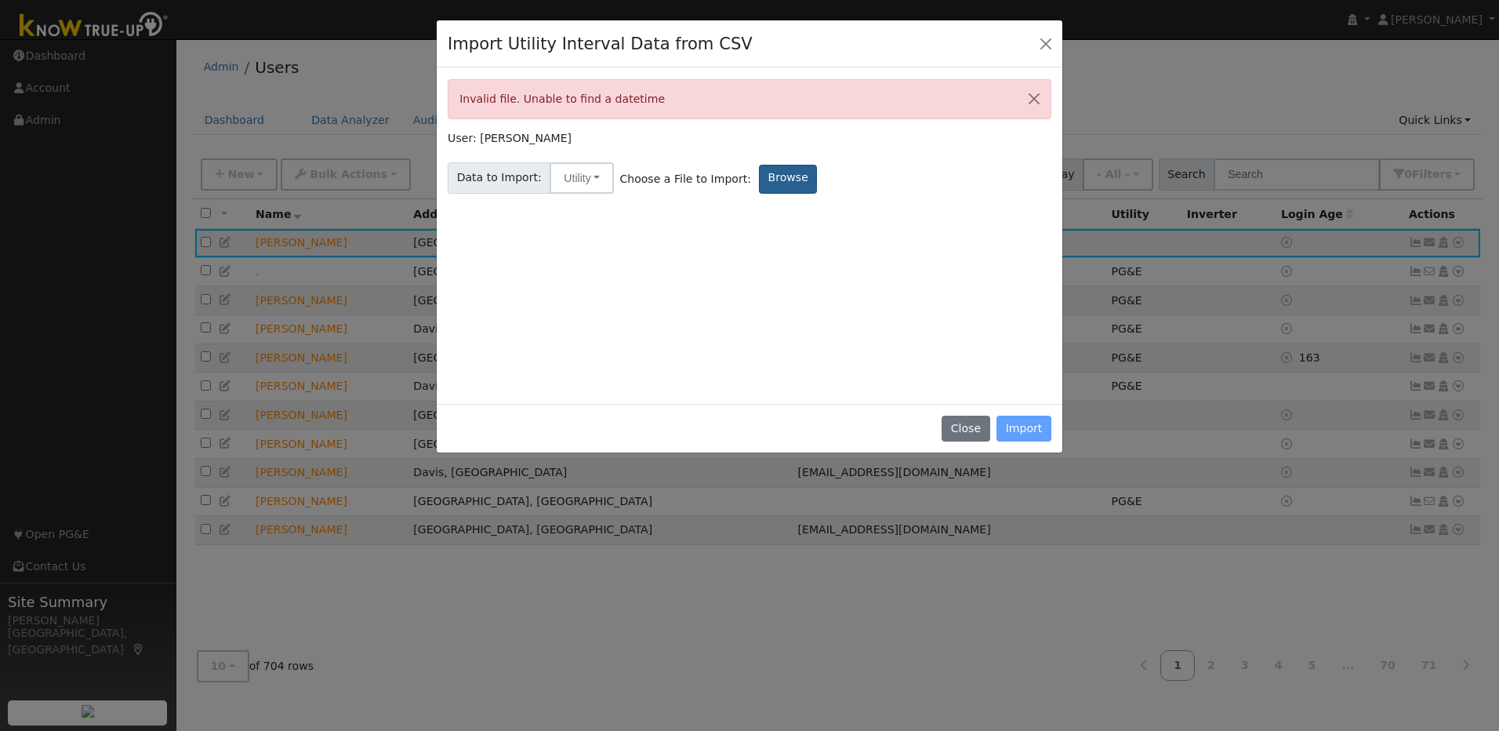
click at [0, 0] on input "Browse" at bounding box center [0, 0] width 0 height 0
click at [1053, 40] on button "Close" at bounding box center [1046, 43] width 22 height 22
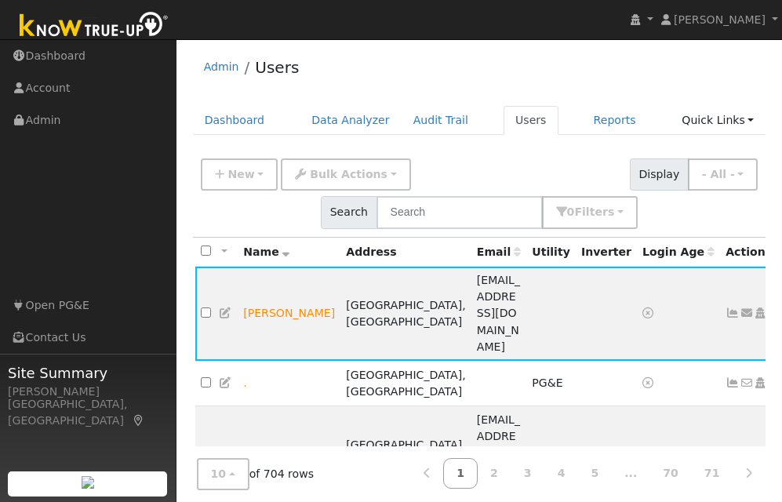
click at [143, 415] on div "Site Summary Shirley Cintron Stockton, CA" at bounding box center [88, 432] width 176 height 157
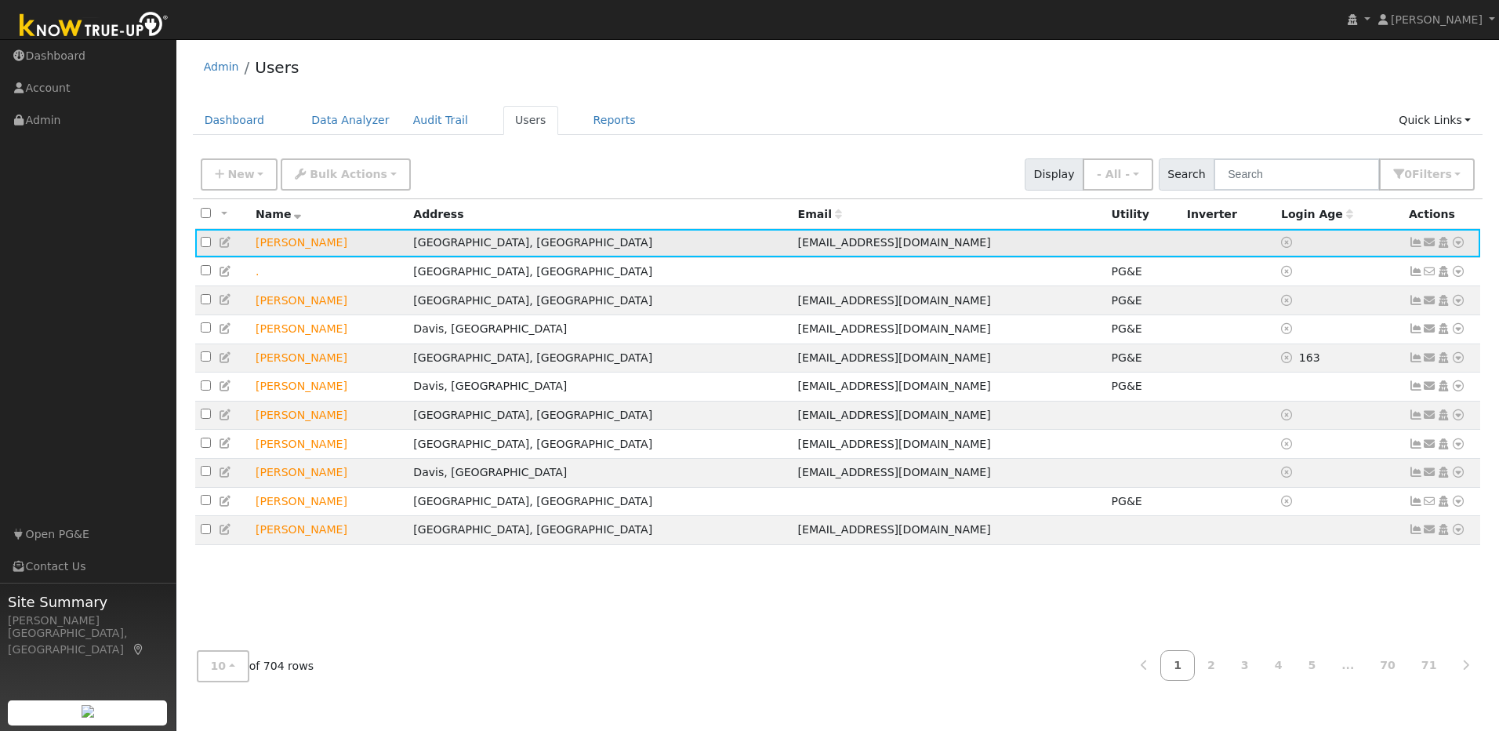
click at [1457, 248] on icon at bounding box center [1458, 242] width 14 height 11
click at [1305, 369] on link "Utility" at bounding box center [1295, 361] width 109 height 22
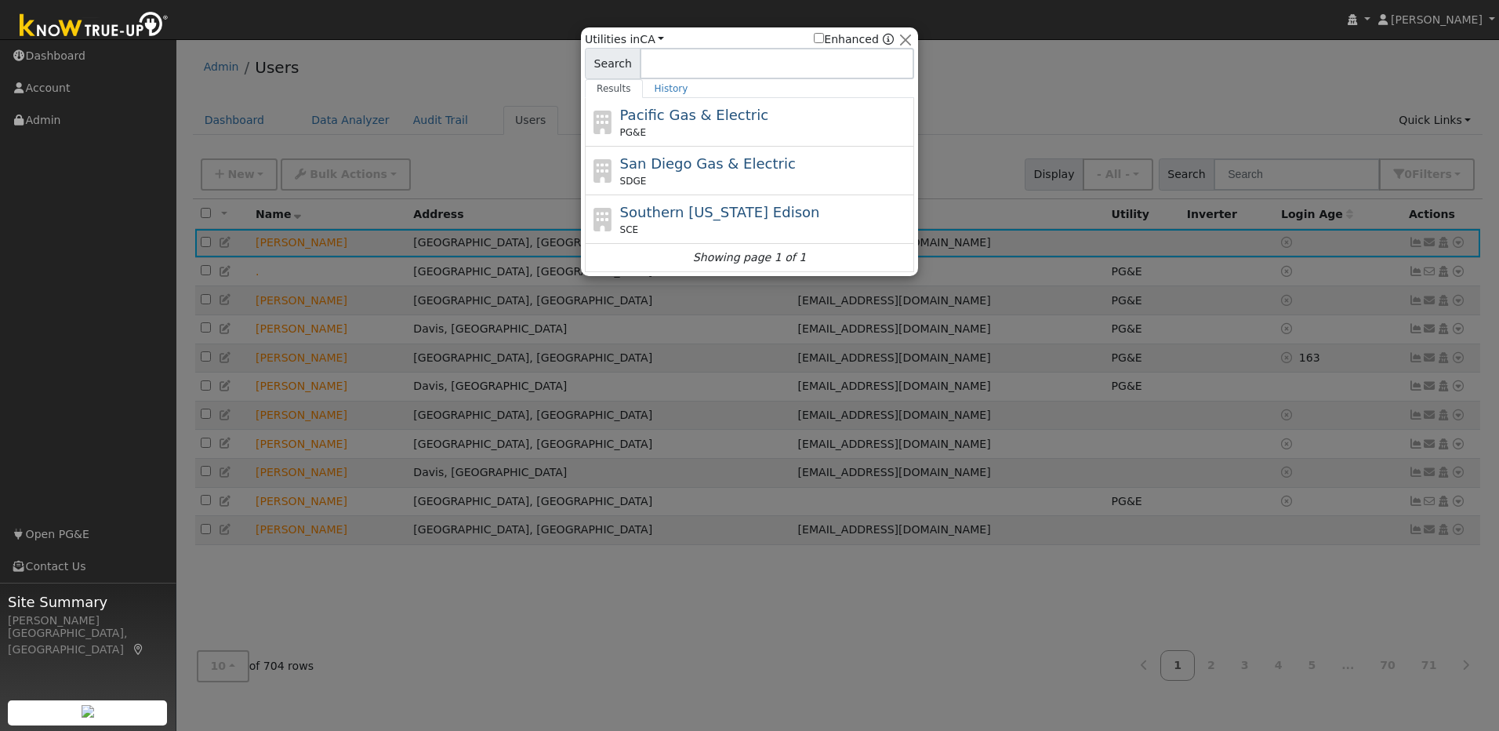
drag, startPoint x: 1049, startPoint y: 66, endPoint x: 934, endPoint y: 61, distance: 115.3
click at [1048, 66] on div at bounding box center [749, 365] width 1499 height 731
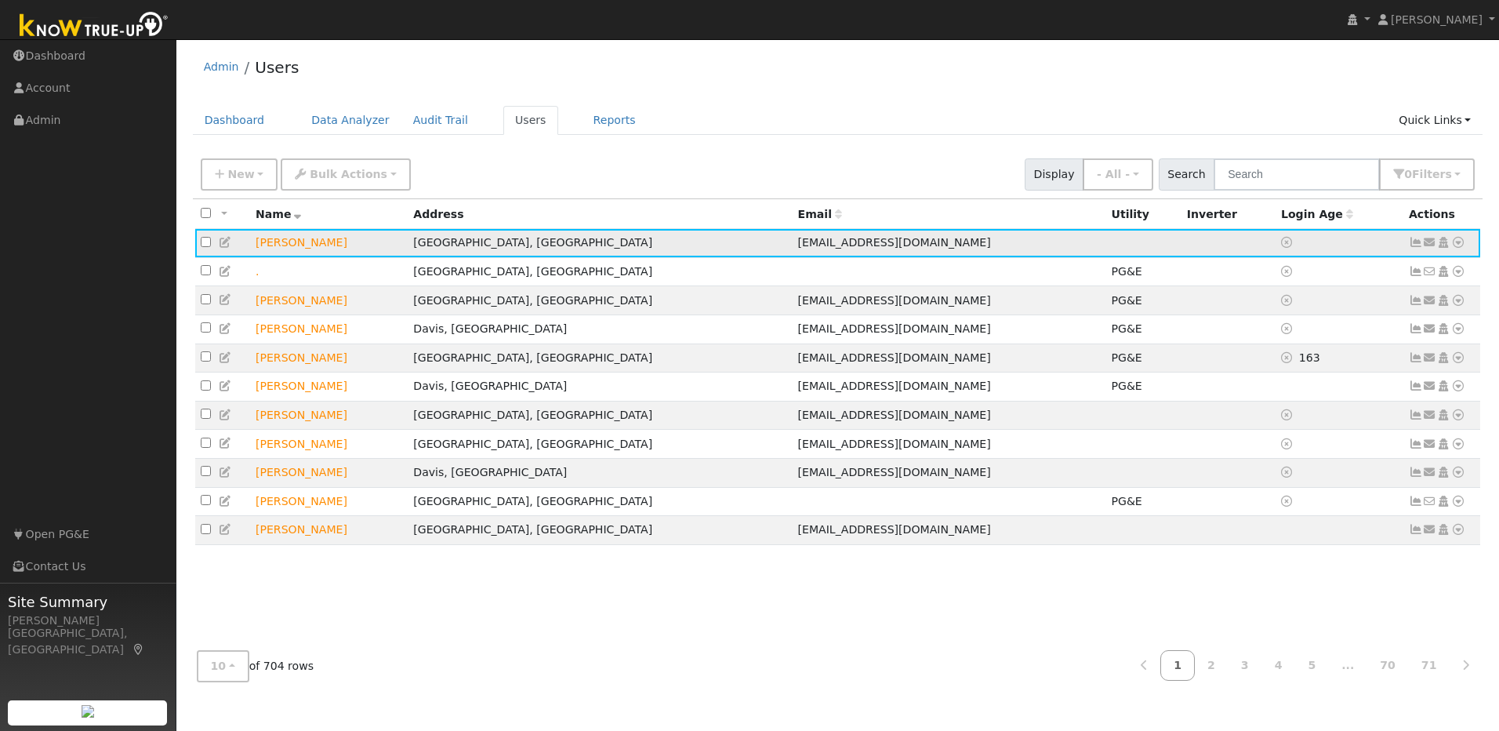
click at [1458, 245] on icon at bounding box center [1458, 242] width 14 height 11
click at [1296, 358] on link "Utility" at bounding box center [1295, 361] width 109 height 22
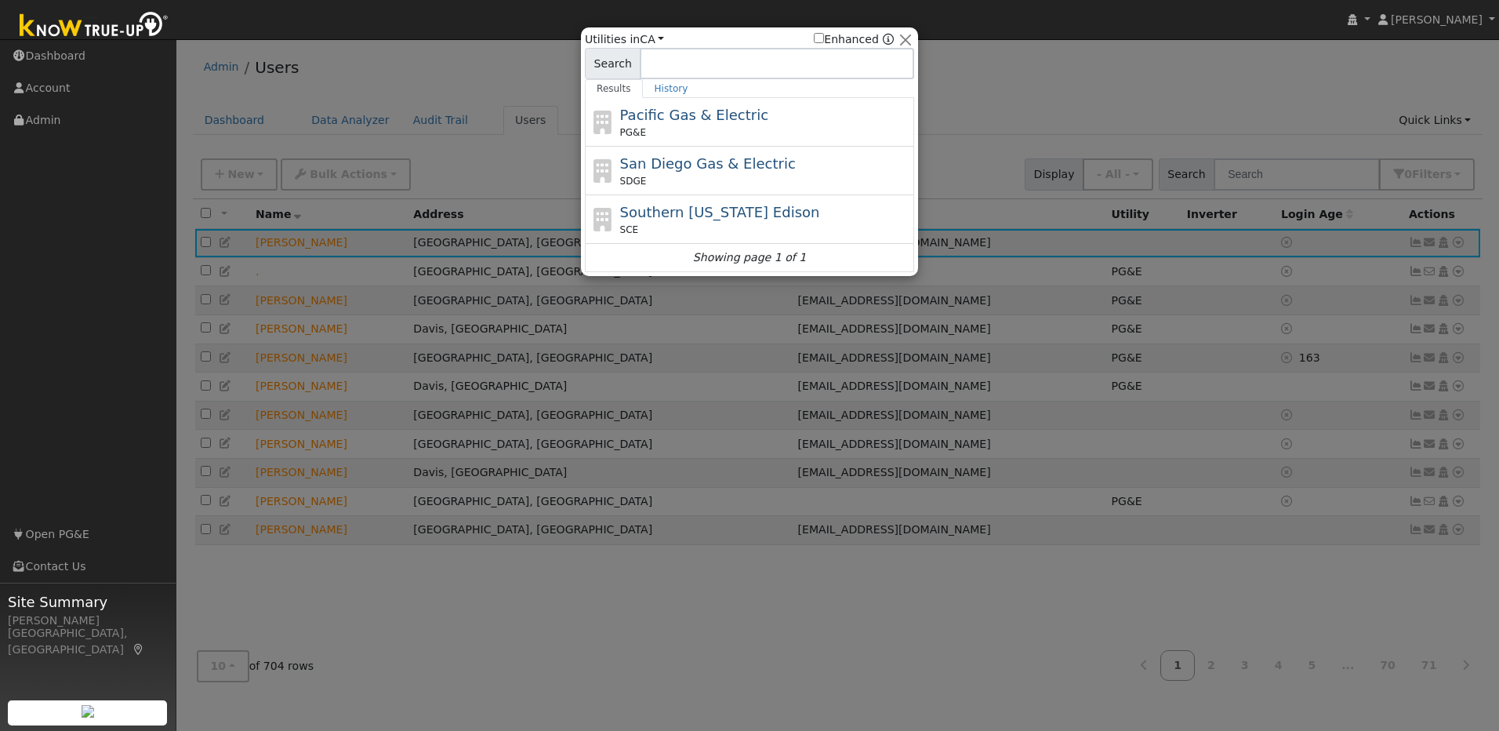
click at [1055, 56] on div at bounding box center [749, 365] width 1499 height 731
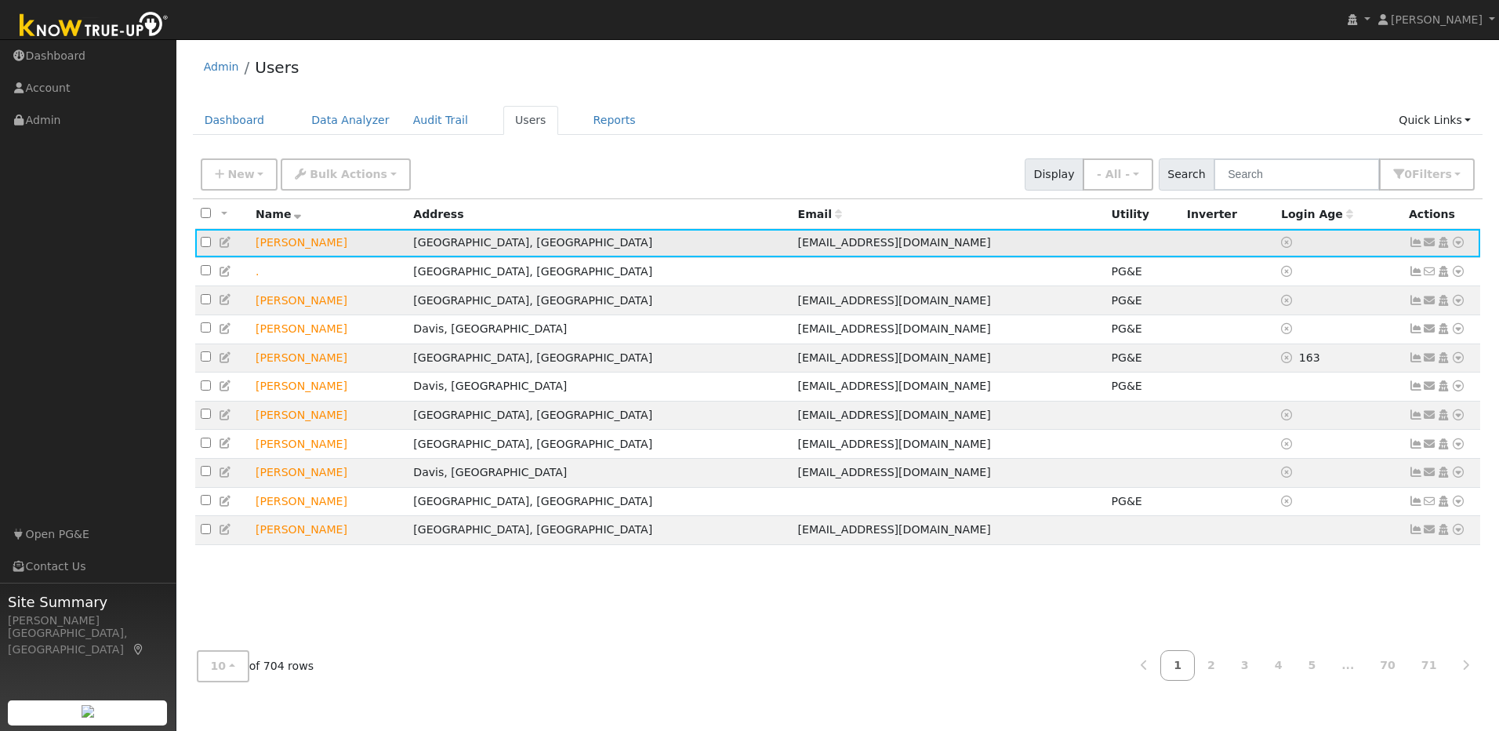
click at [1458, 246] on icon at bounding box center [1458, 242] width 14 height 11
click at [1321, 332] on link "Import From CSV" at bounding box center [1292, 328] width 115 height 22
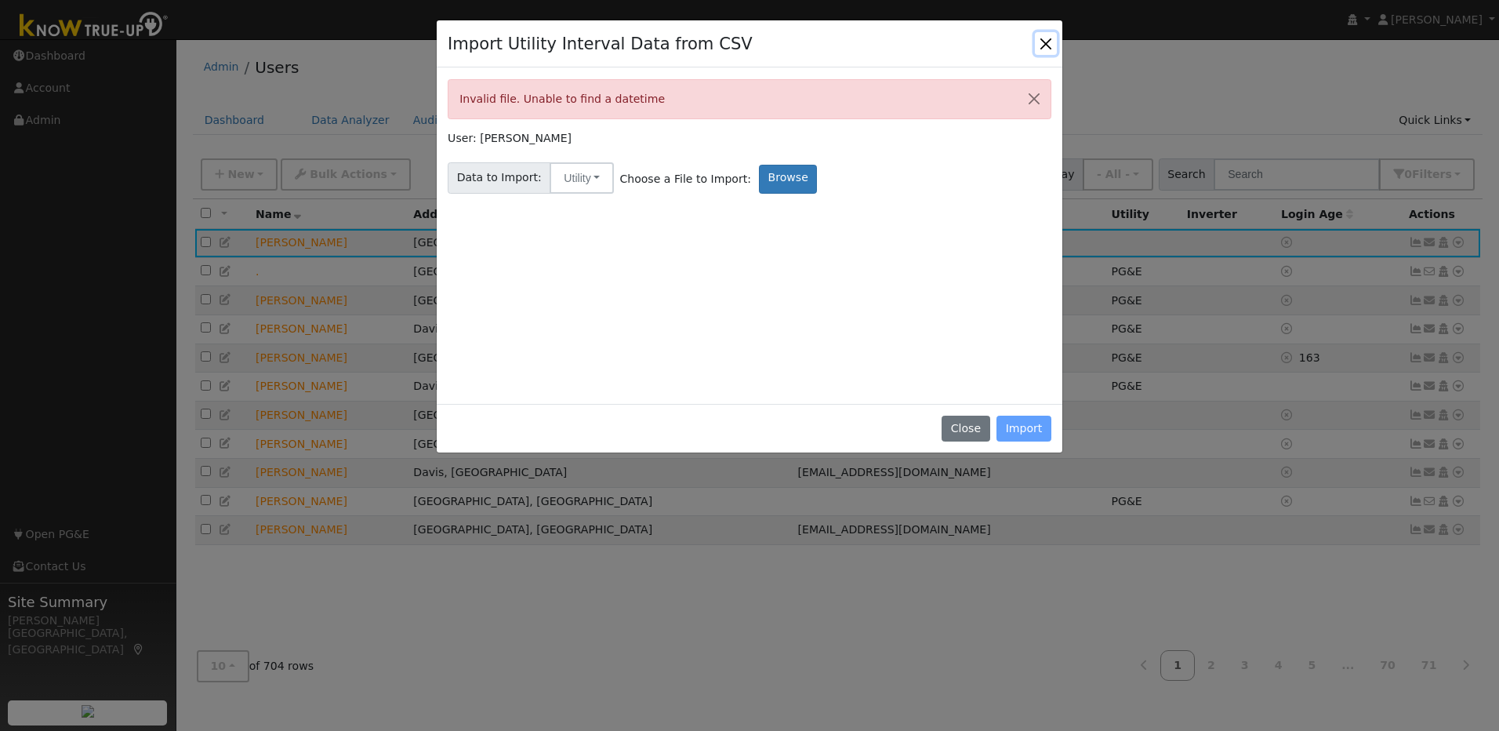
click at [1048, 39] on button "Close" at bounding box center [1046, 43] width 22 height 22
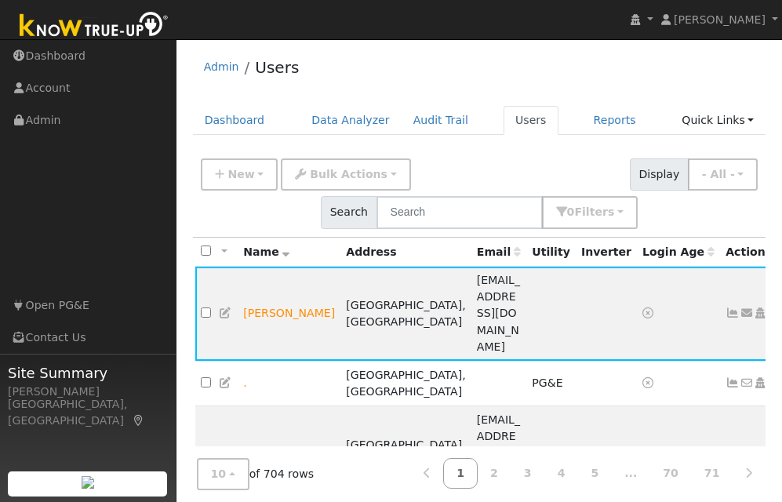
click at [139, 425] on div "Site Summary Shirley Cintron Stockton, CA" at bounding box center [88, 432] width 176 height 157
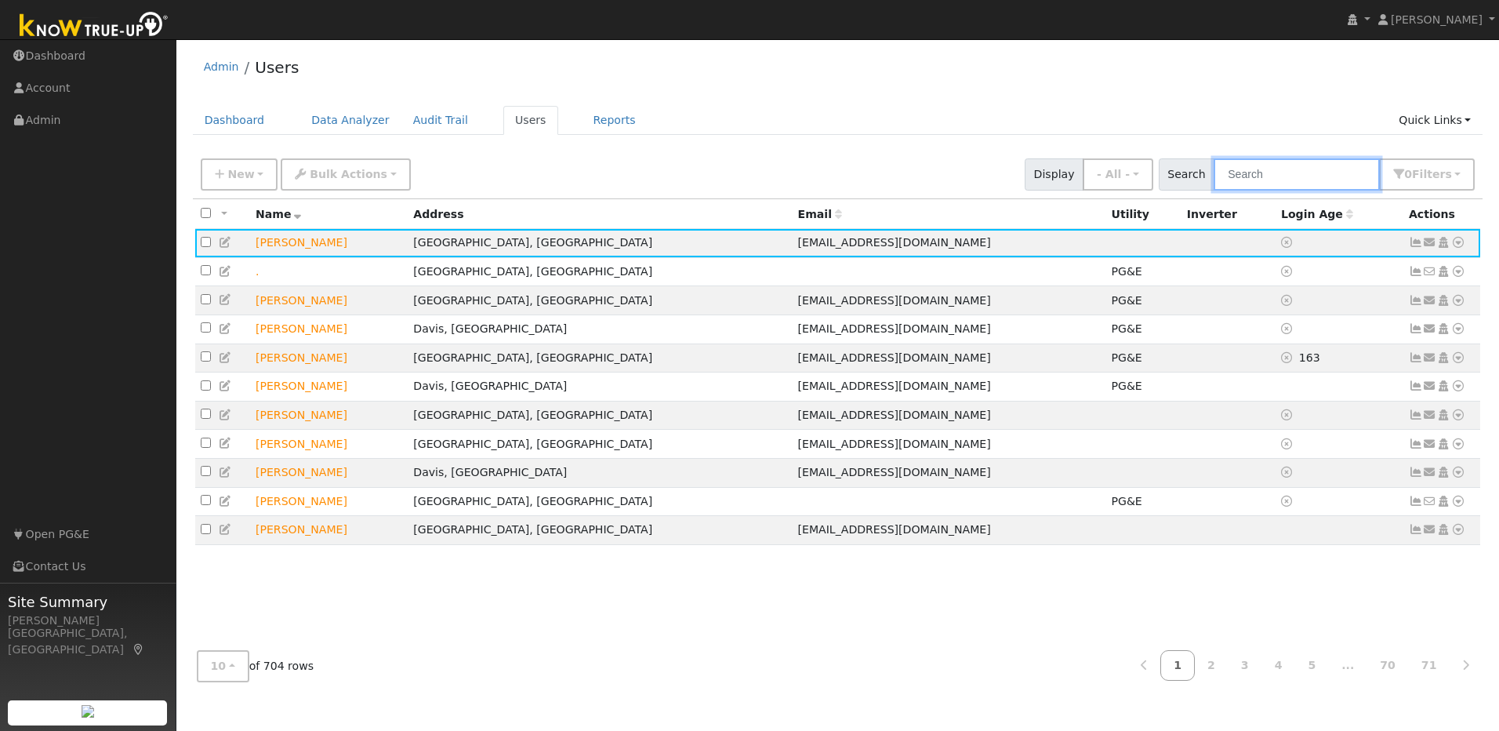
click at [1272, 172] on input "text" at bounding box center [1297, 174] width 166 height 32
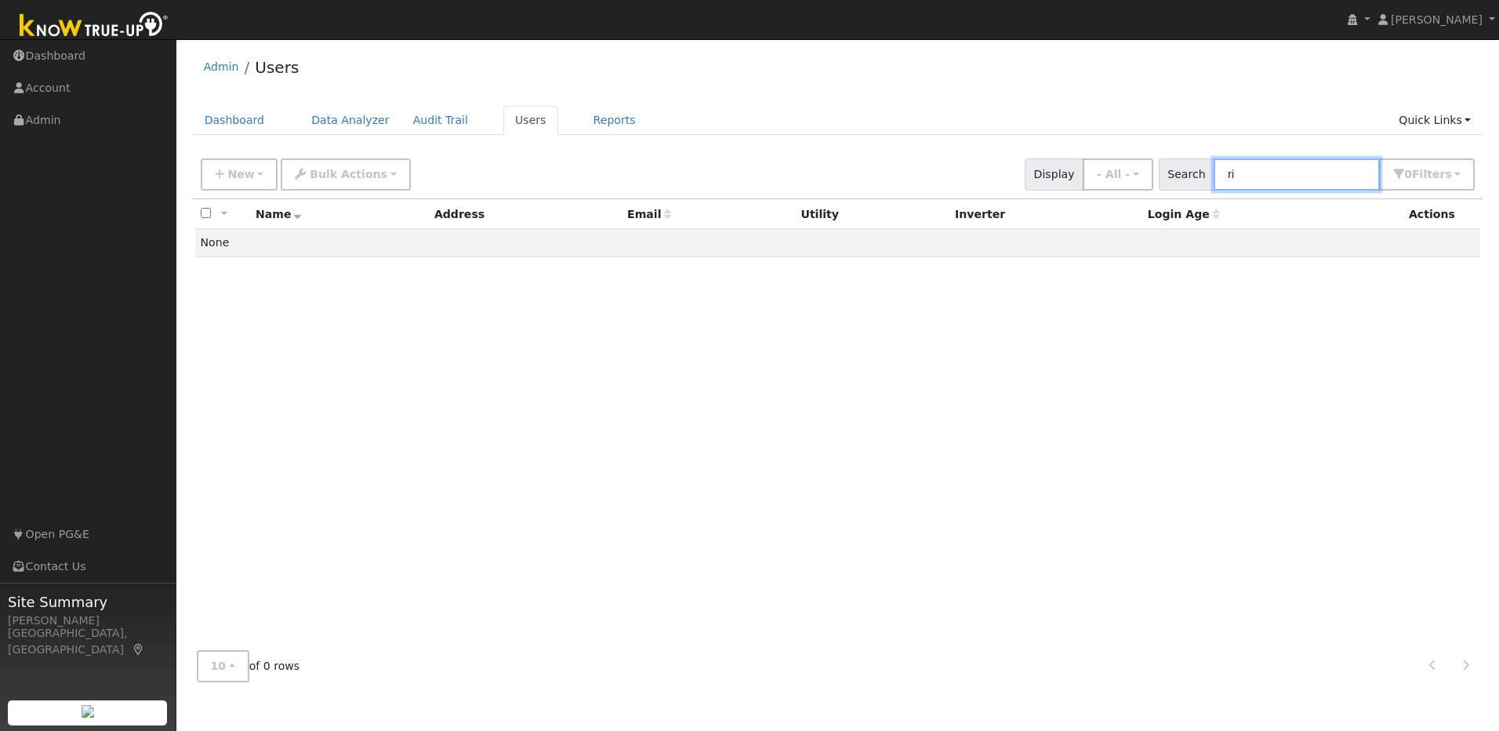
type input "r"
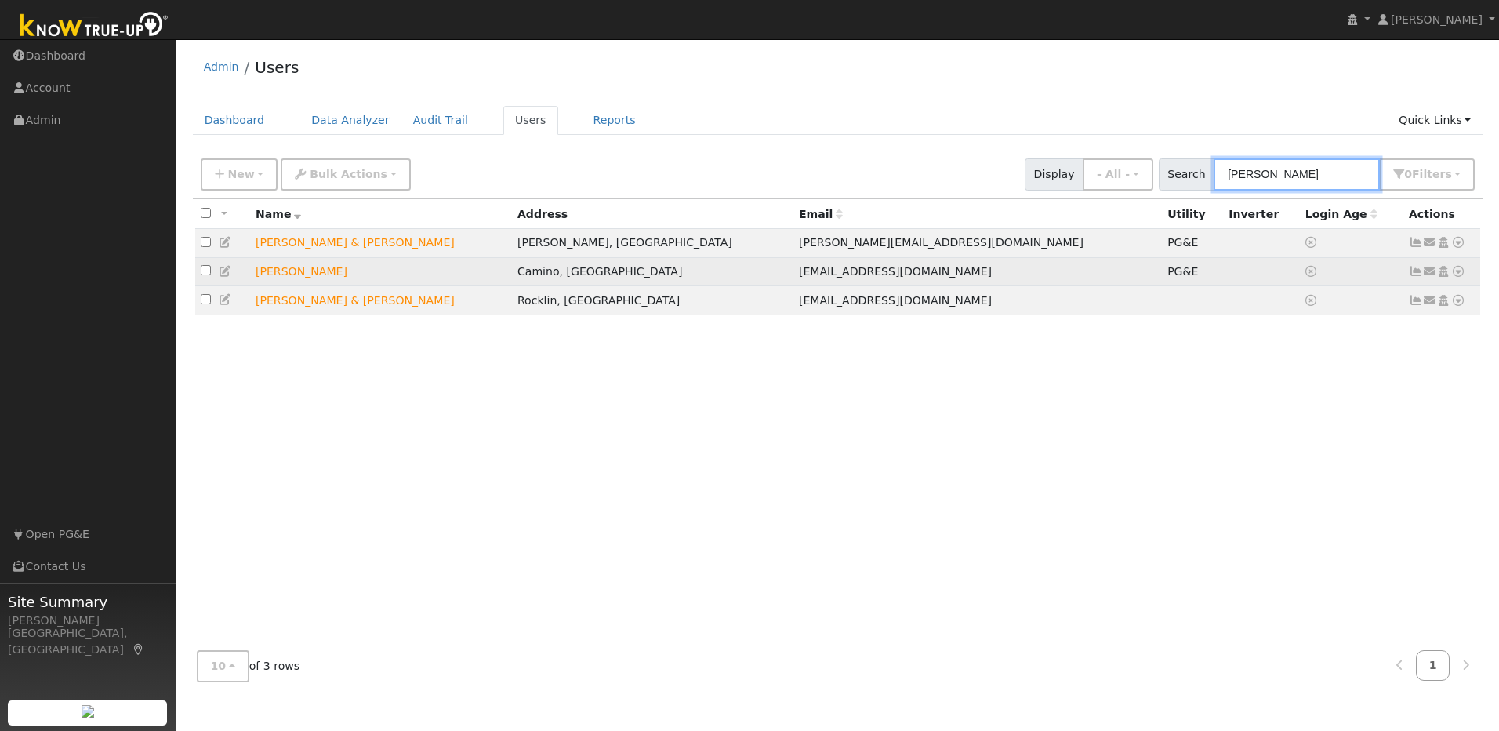
type input "tracy"
click at [1414, 275] on icon at bounding box center [1416, 271] width 14 height 11
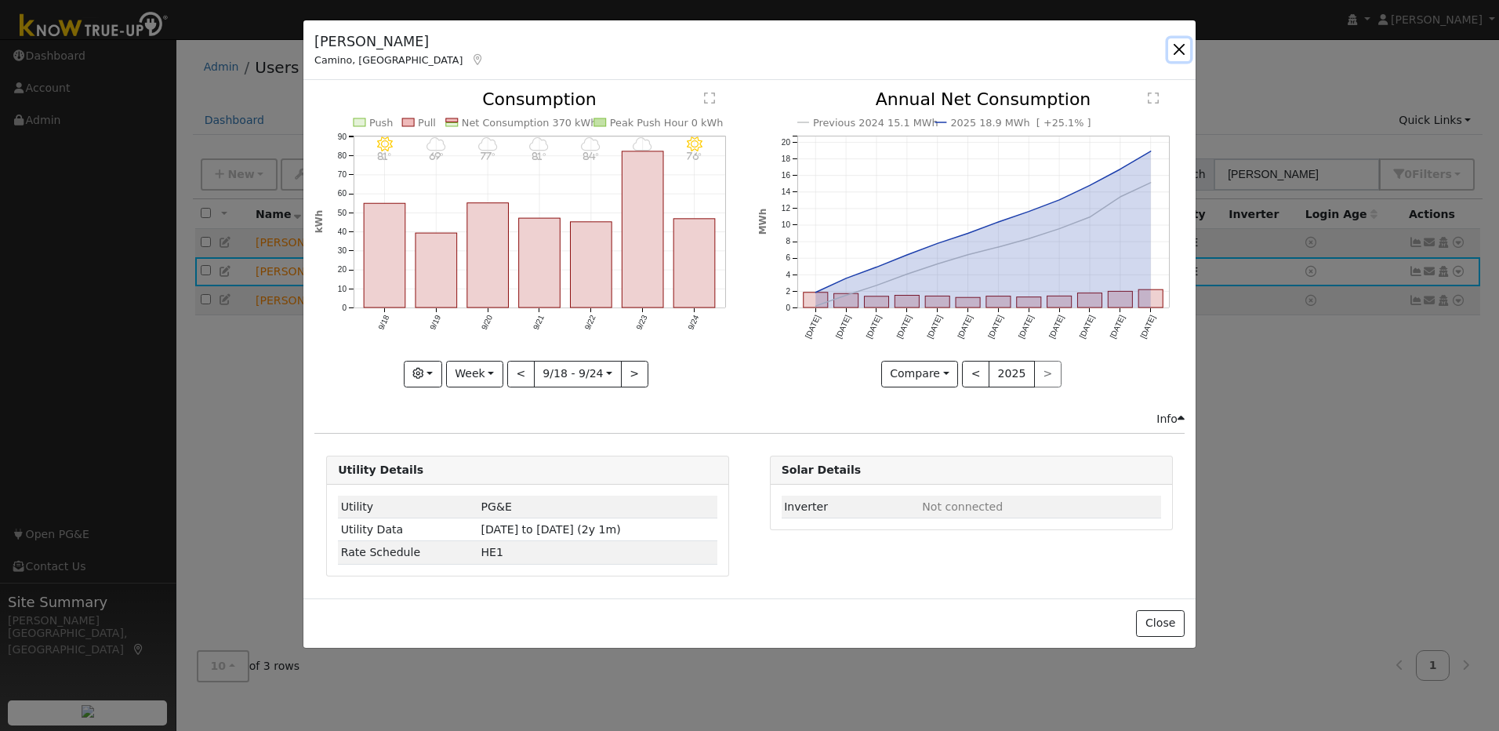
click at [1183, 50] on button "button" at bounding box center [1179, 49] width 22 height 22
